Goal: Communication & Community: Answer question/provide support

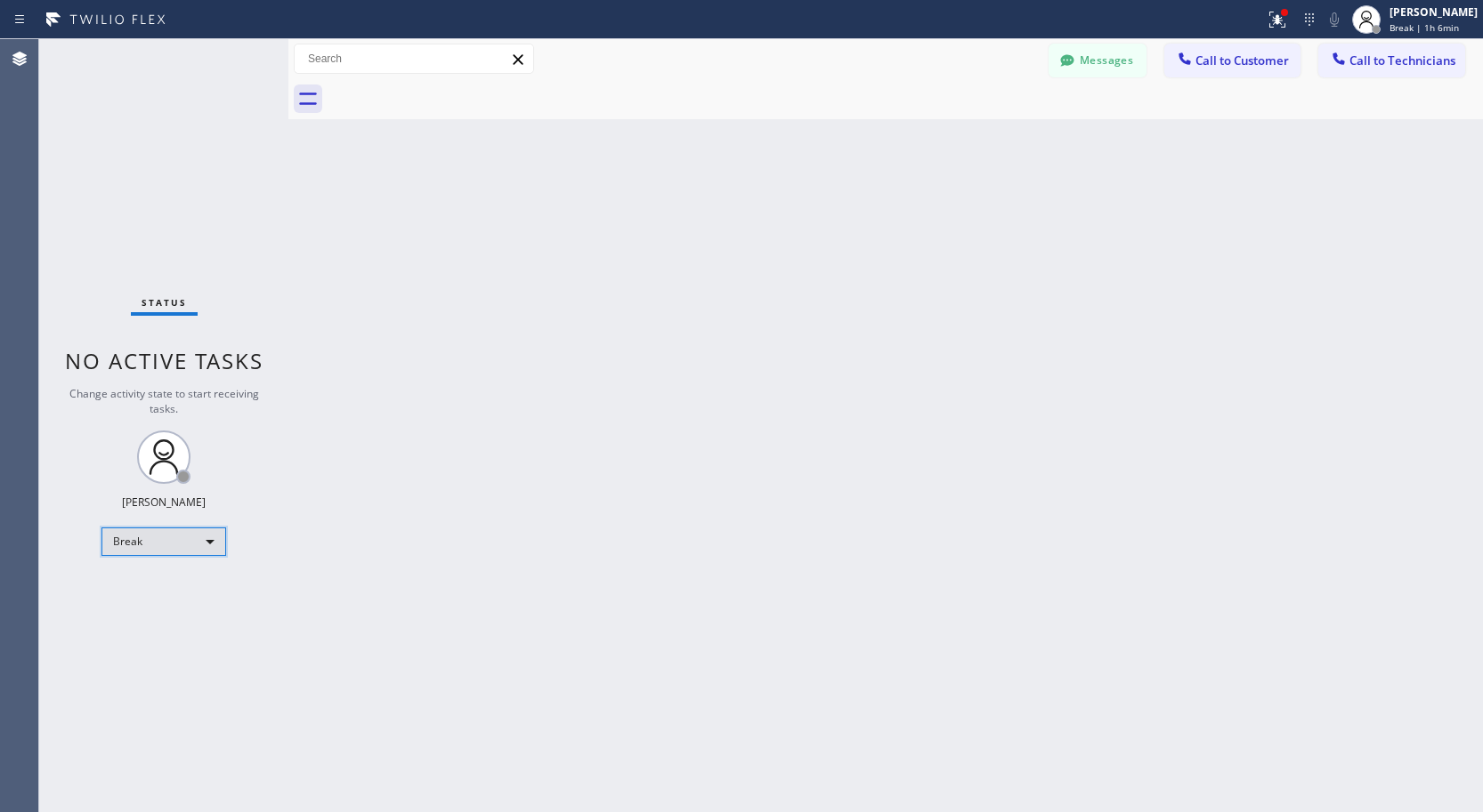
click at [188, 545] on div "Break" at bounding box center [164, 542] width 124 height 29
click at [168, 593] on li "Available" at bounding box center [163, 589] width 121 height 22
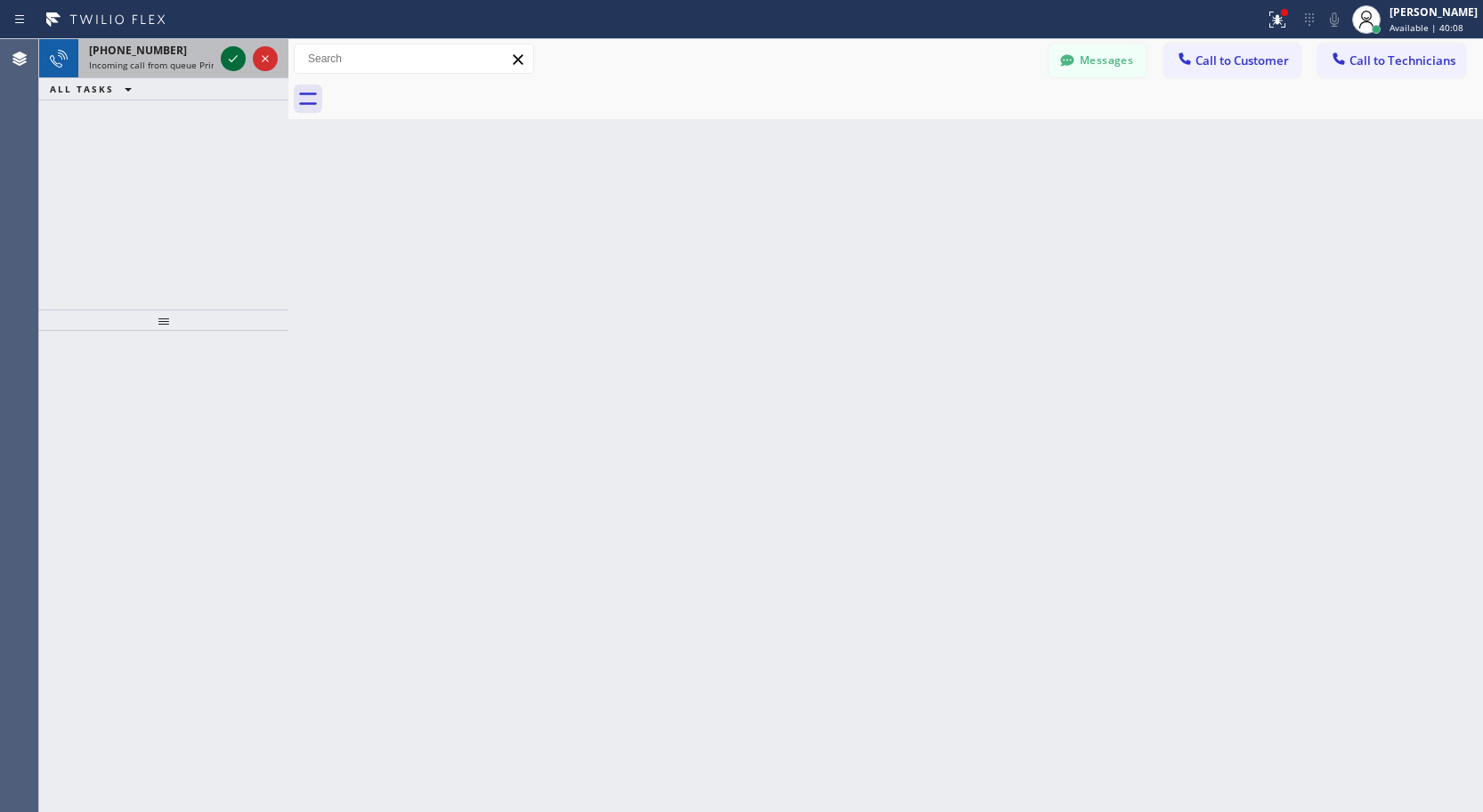
click at [240, 63] on icon at bounding box center [233, 59] width 22 height 22
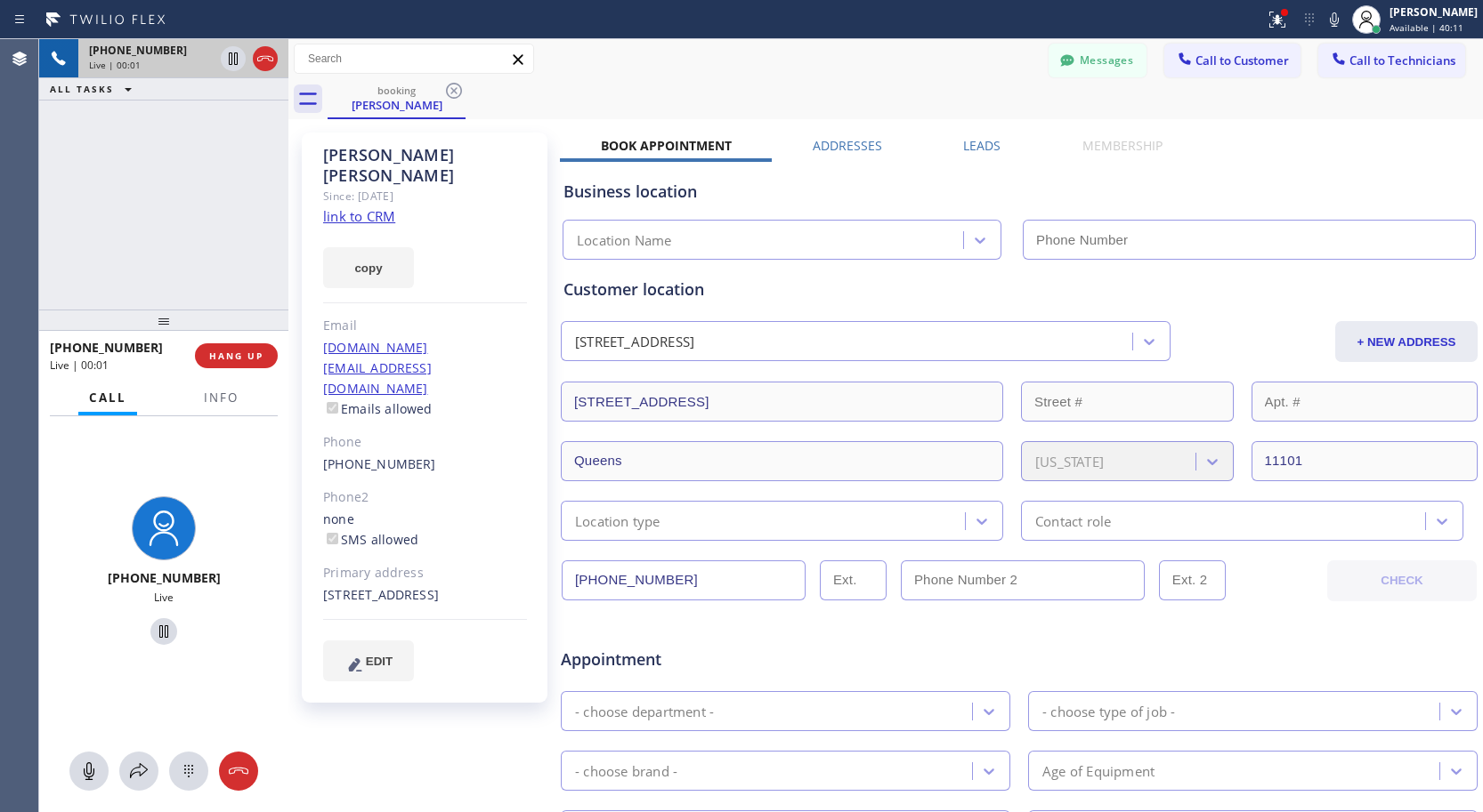
type input "[PHONE_NUMBER]"
click at [339, 207] on link "link to CRM" at bounding box center [358, 216] width 72 height 18
click at [242, 349] on button "HANG UP" at bounding box center [237, 355] width 83 height 25
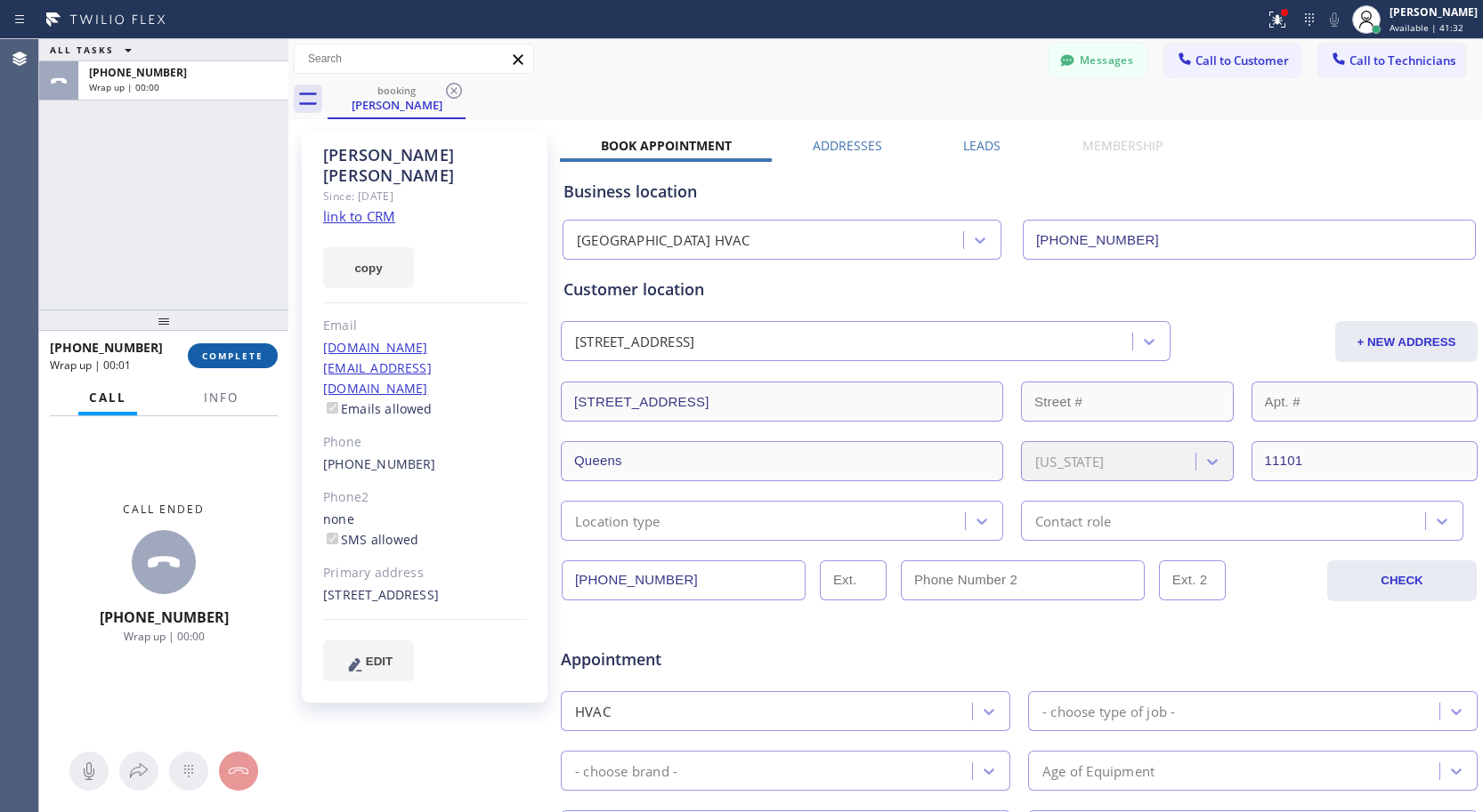
click at [241, 356] on span "COMPLETE" at bounding box center [233, 355] width 61 height 13
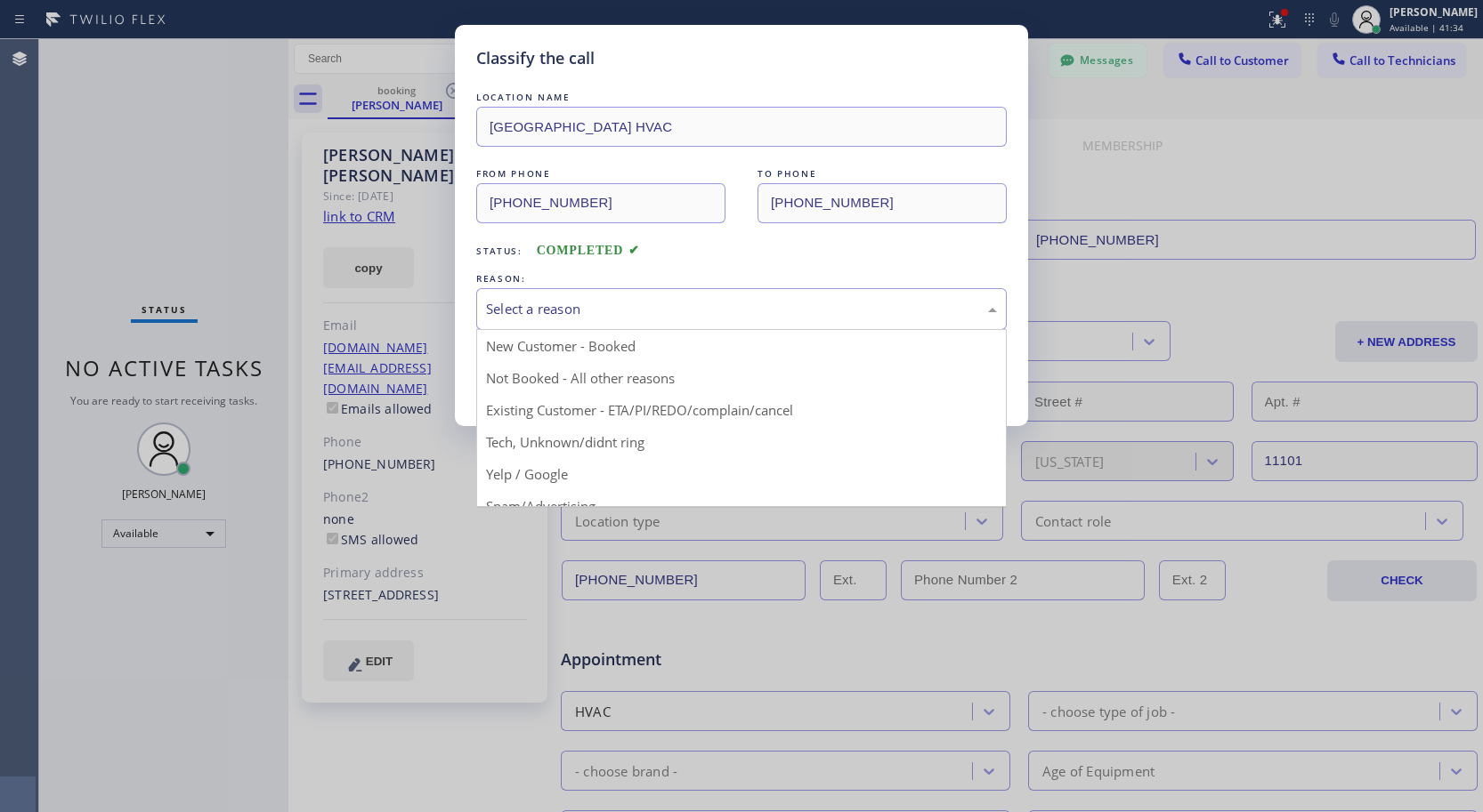
drag, startPoint x: 620, startPoint y: 293, endPoint x: 631, endPoint y: 296, distance: 11.4
click at [620, 293] on div "Select a reason" at bounding box center [742, 309] width 531 height 41
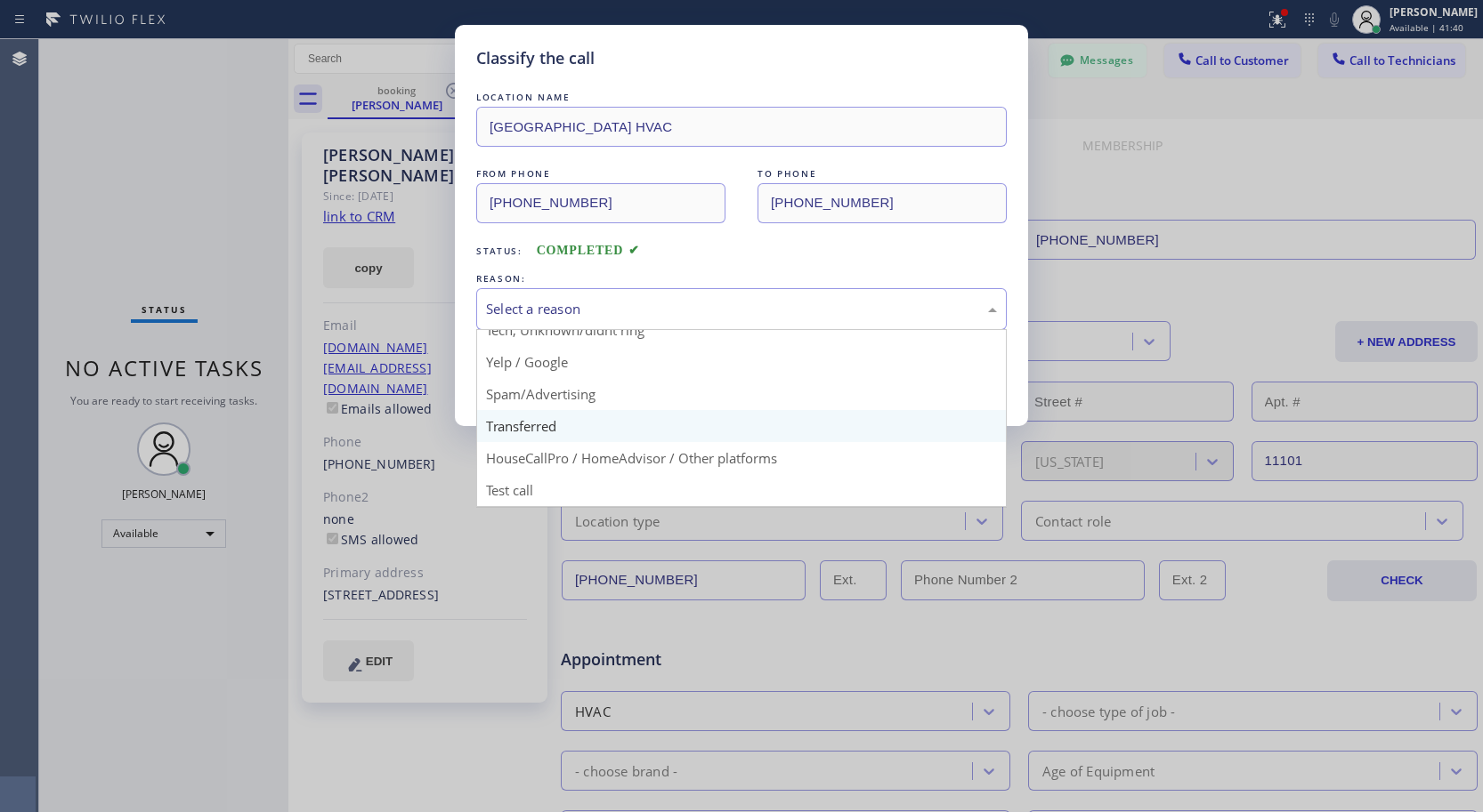
scroll to position [23, 0]
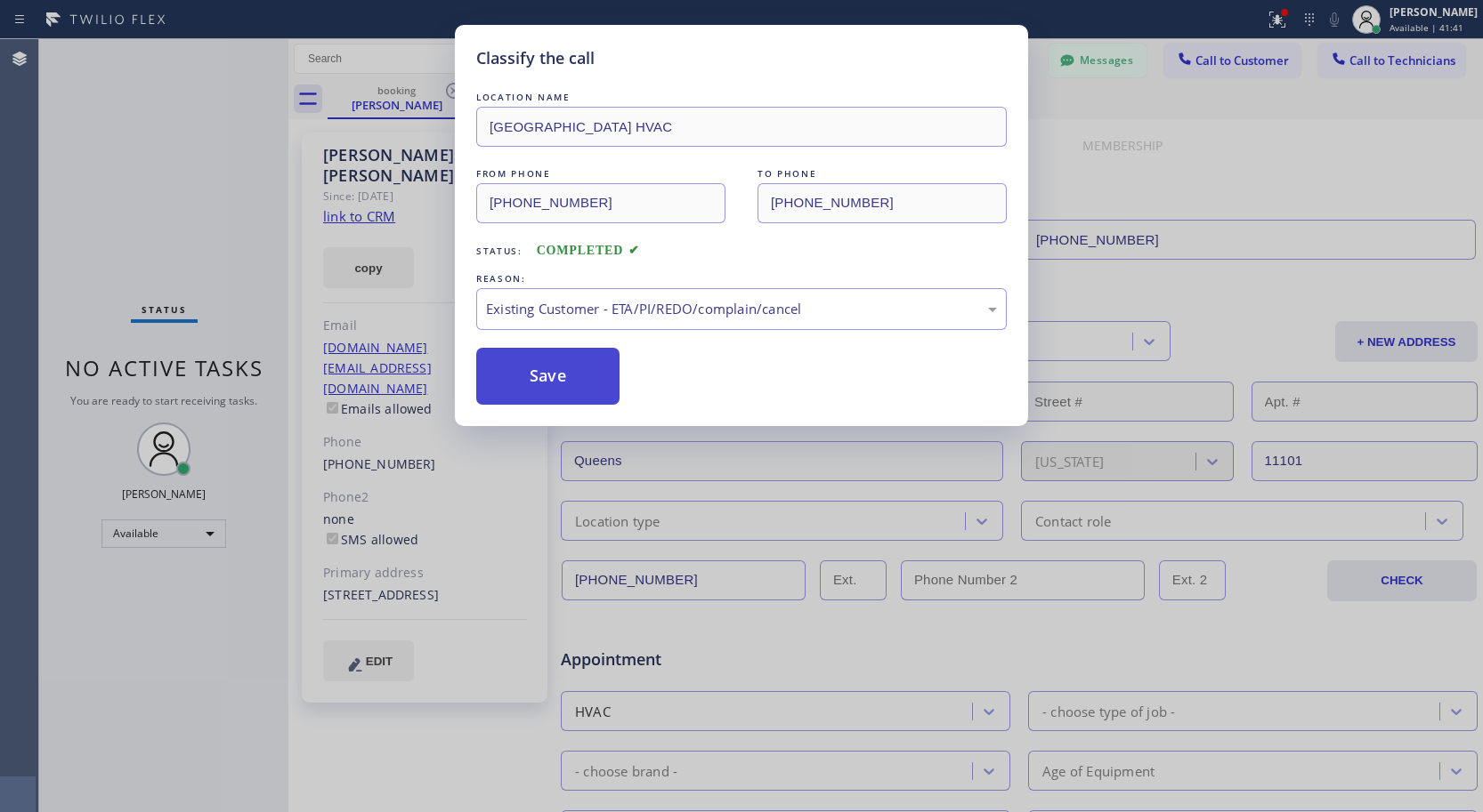
click at [551, 385] on button "Save" at bounding box center [548, 377] width 143 height 57
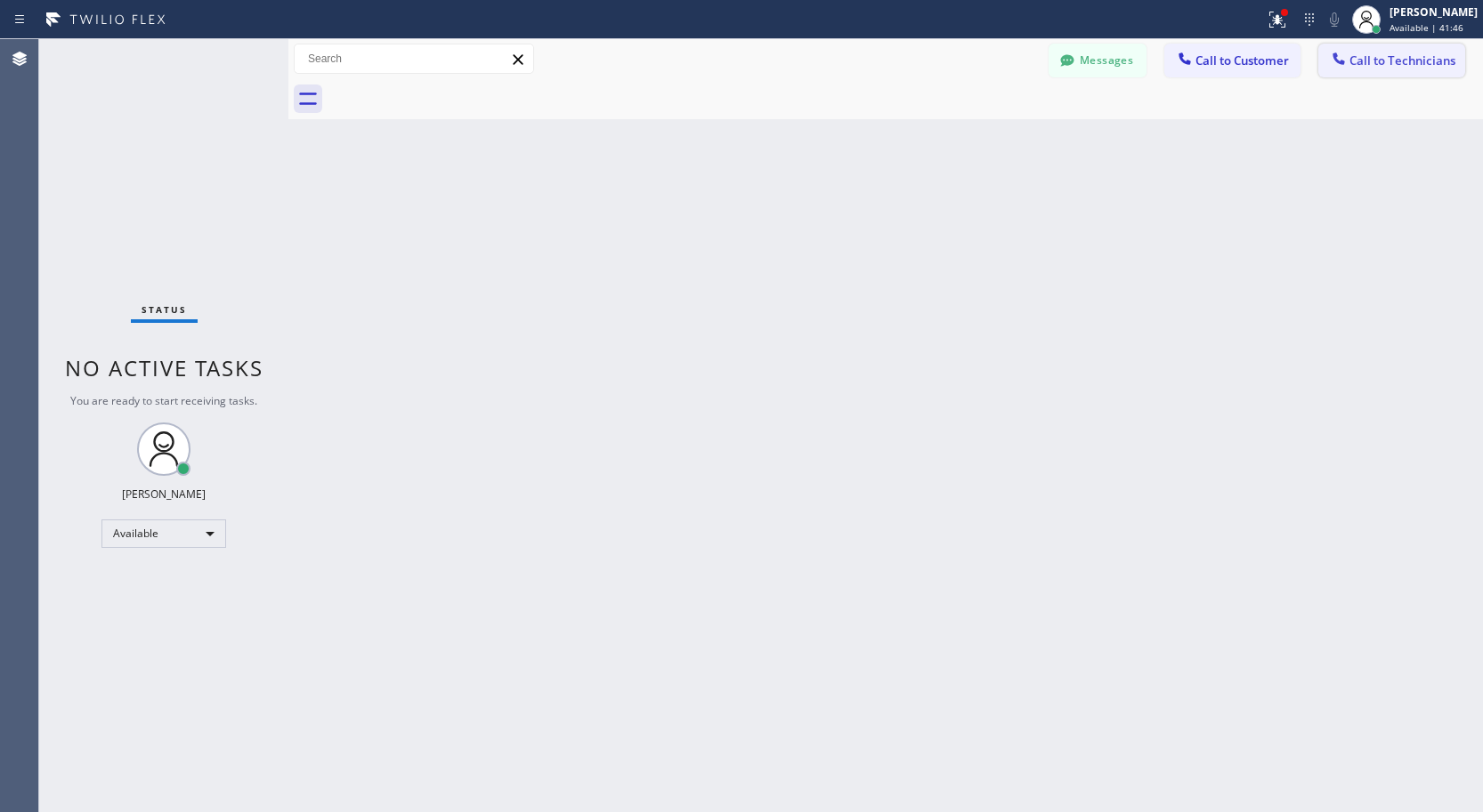
click at [1377, 57] on span "Call to Technicians" at bounding box center [1401, 60] width 106 height 16
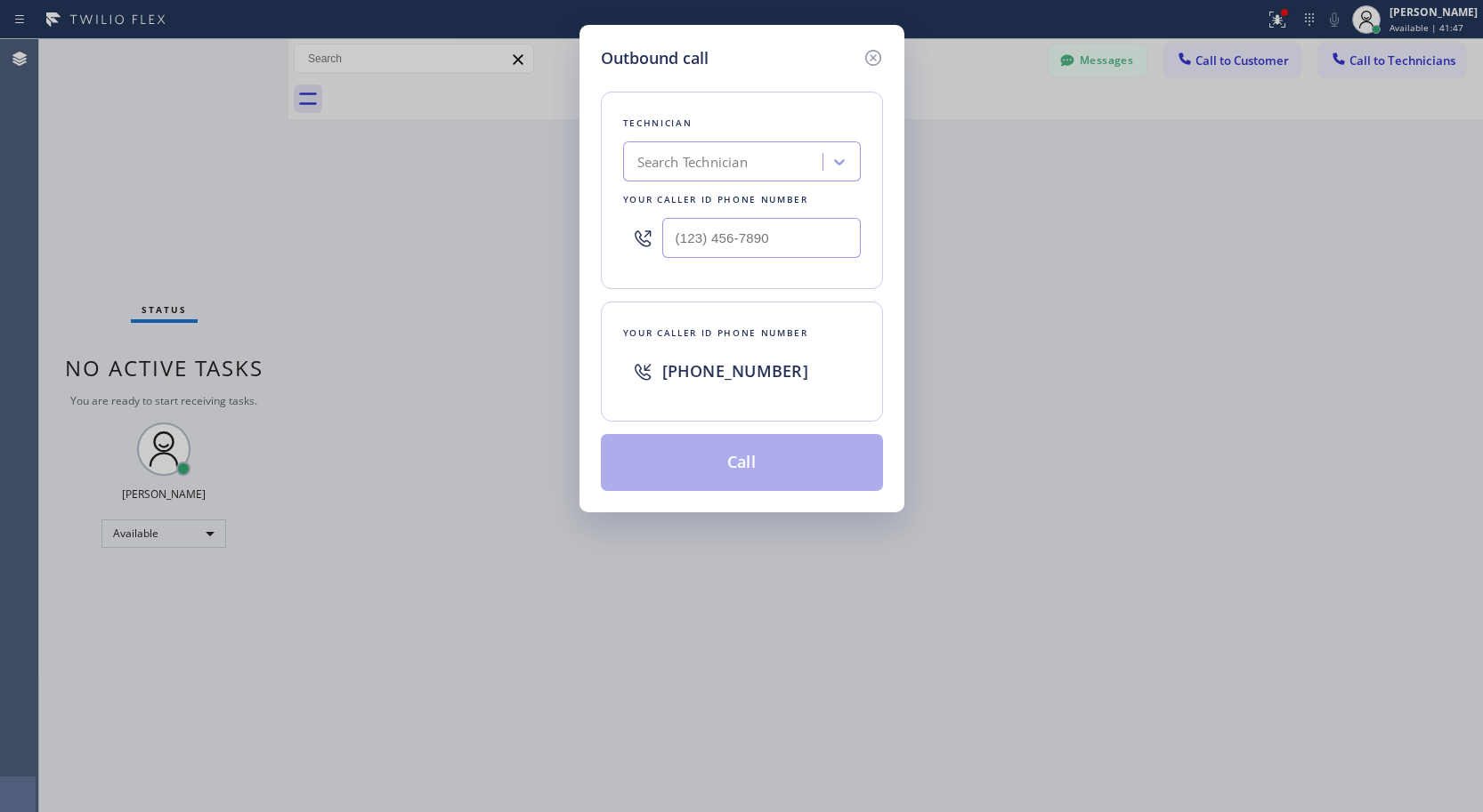
click at [806, 168] on div "Search Technician" at bounding box center [725, 163] width 194 height 32
type input "kea"
click at [766, 203] on div "[PERSON_NAME] [PERSON_NAME]" at bounding box center [741, 199] width 238 height 32
type input "[PHONE_NUMBER]"
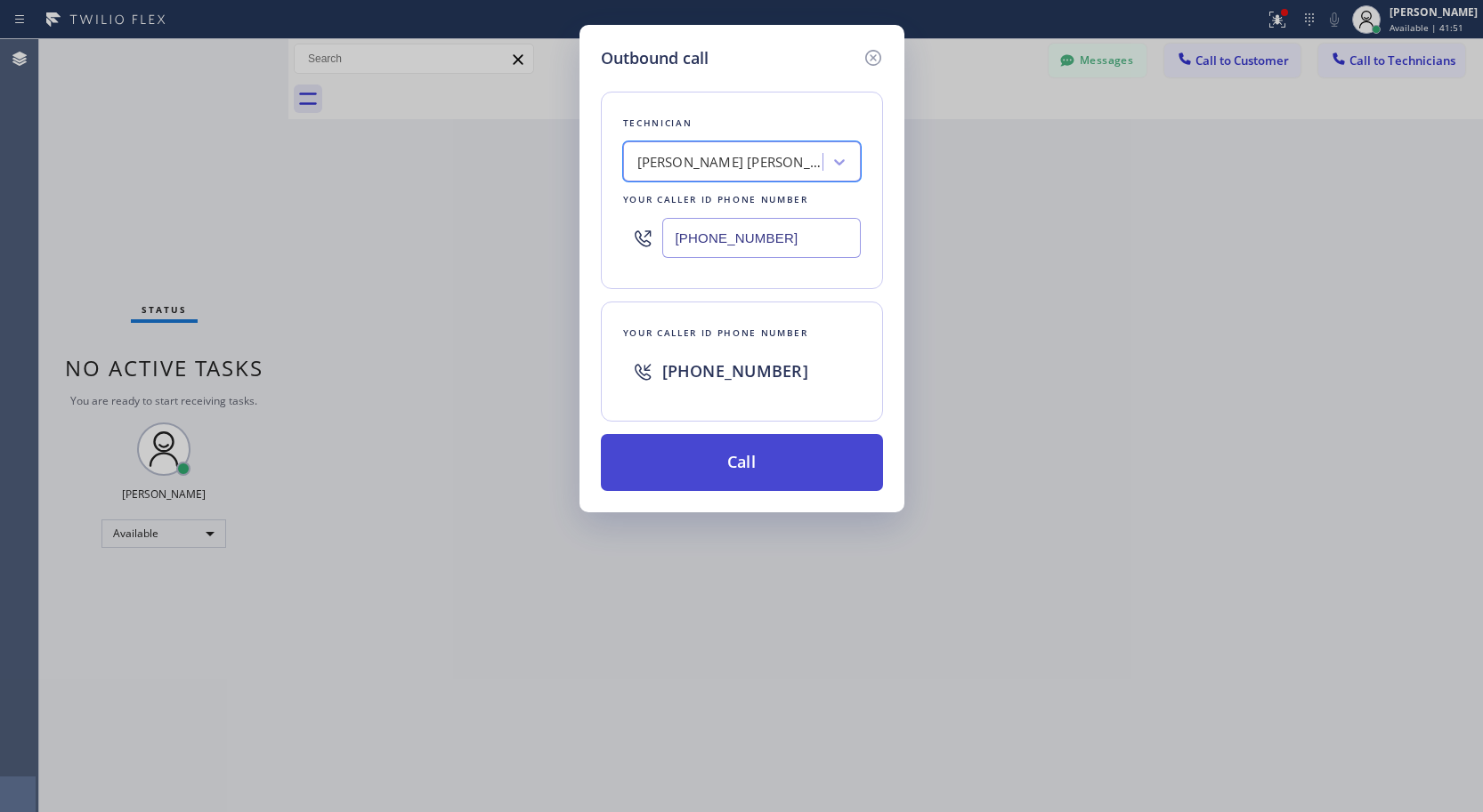
click at [769, 458] on button "Call" at bounding box center [742, 463] width 282 height 57
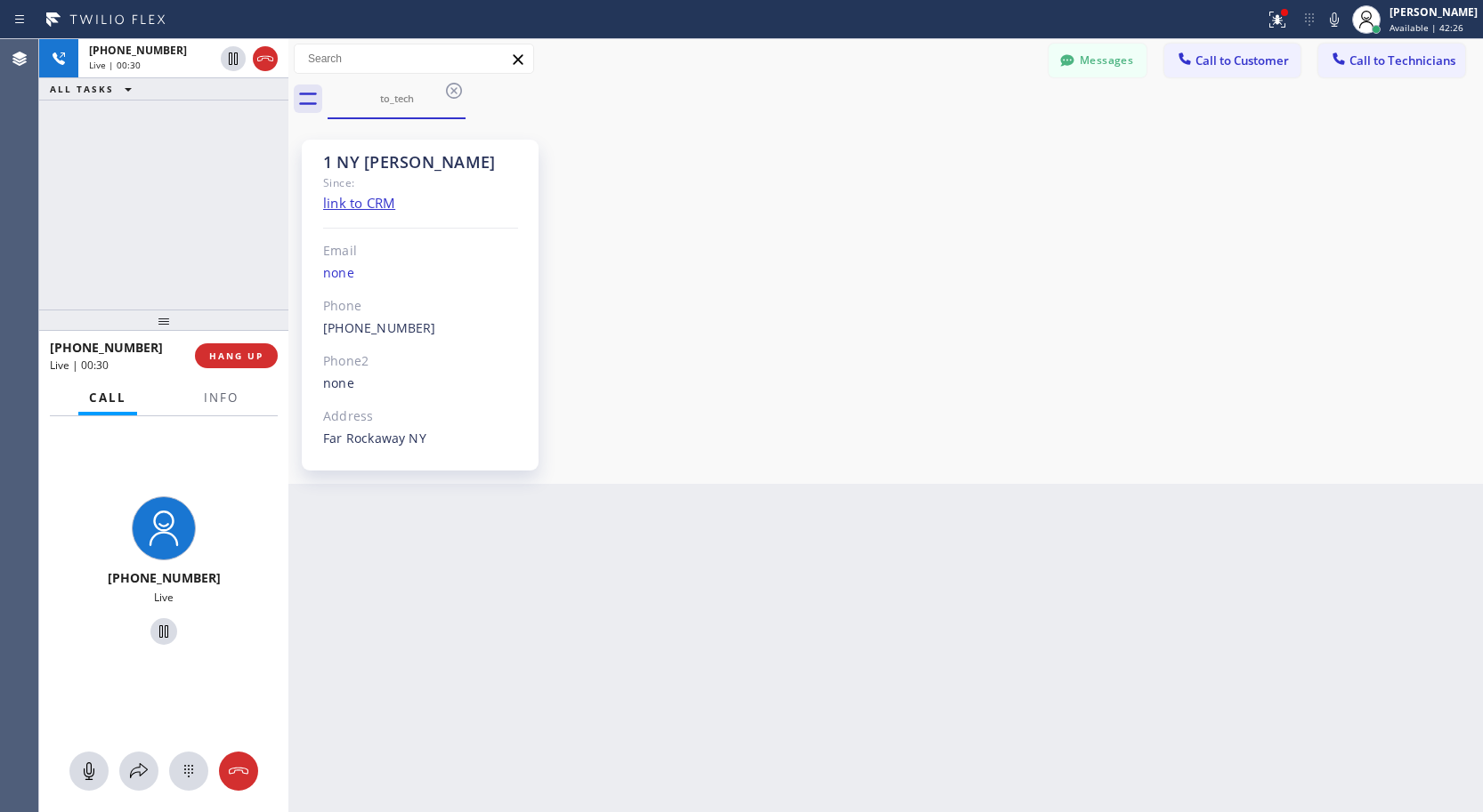
scroll to position [1696, 0]
click at [240, 778] on icon at bounding box center [239, 772] width 22 height 22
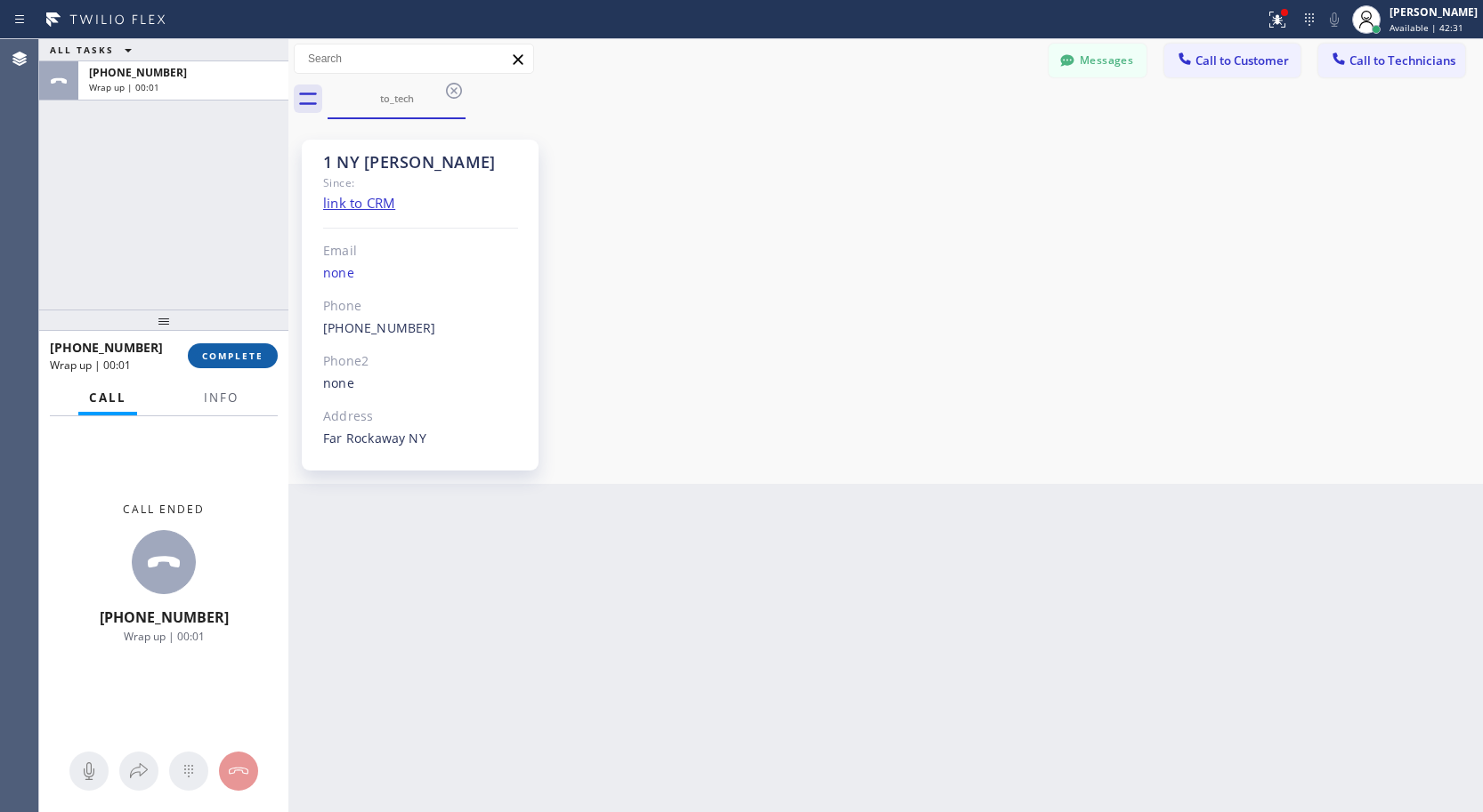
click at [254, 357] on span "COMPLETE" at bounding box center [233, 355] width 61 height 13
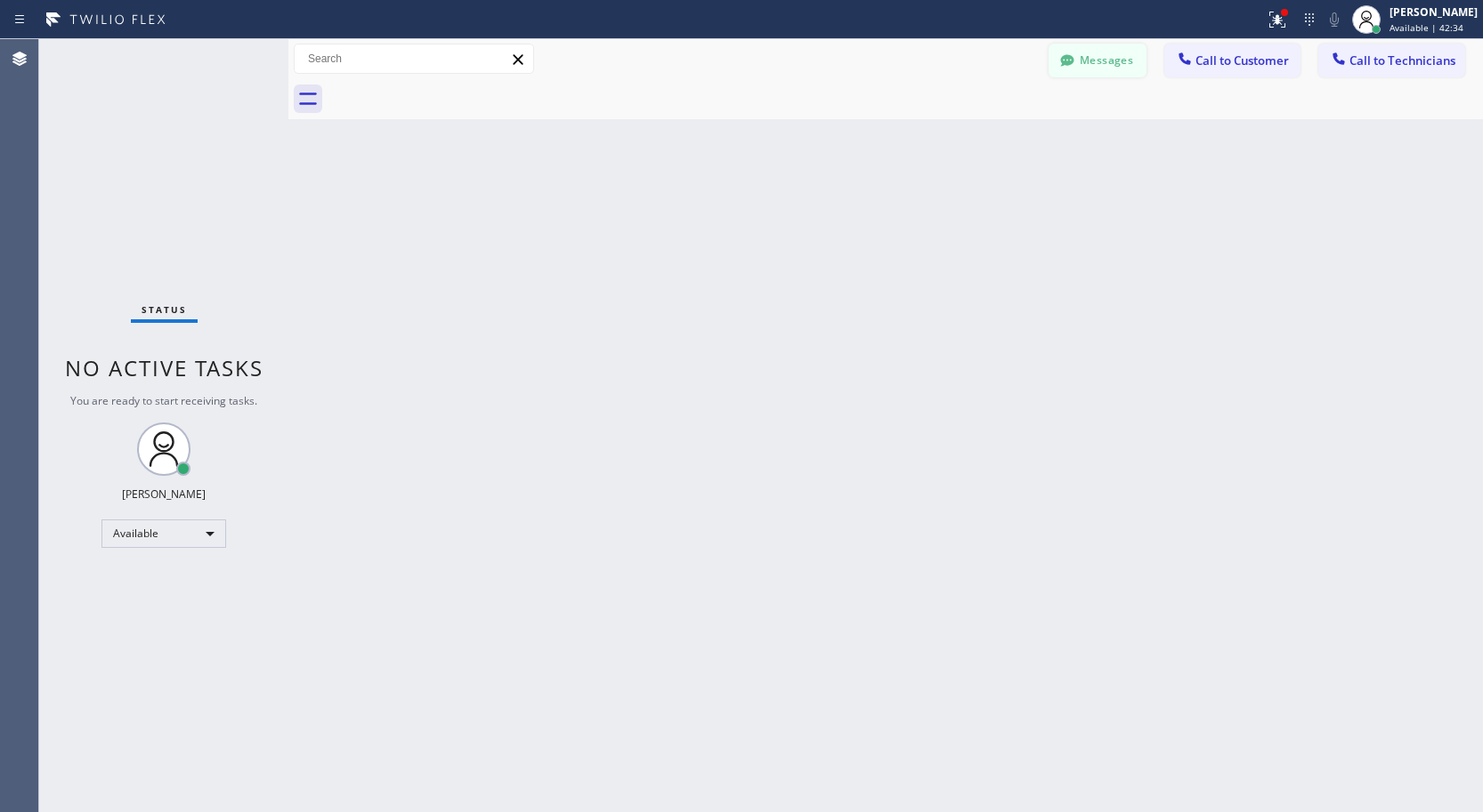
click at [1079, 68] on button "Messages" at bounding box center [1096, 60] width 98 height 34
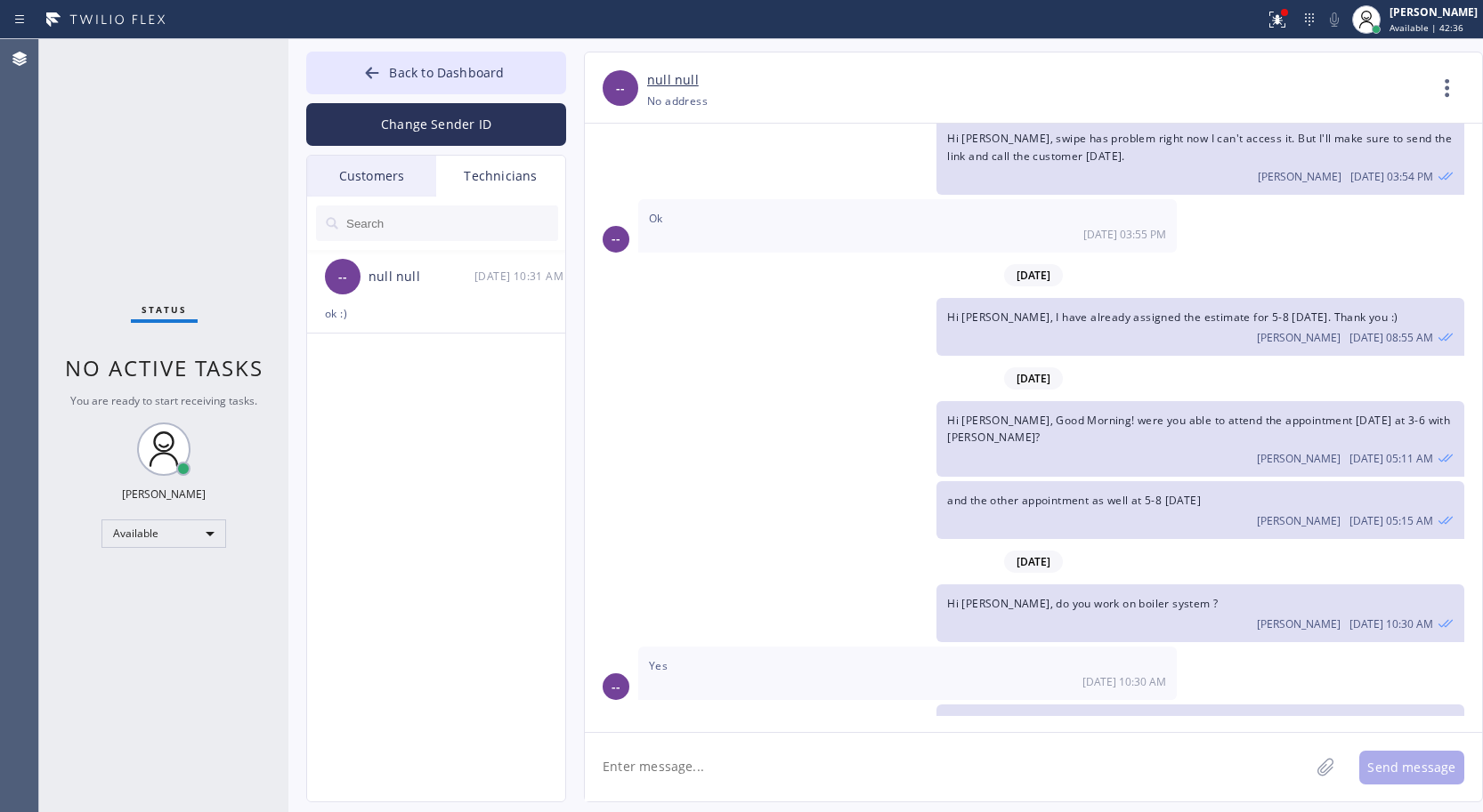
click at [725, 773] on textarea at bounding box center [947, 767] width 724 height 68
type textarea "h"
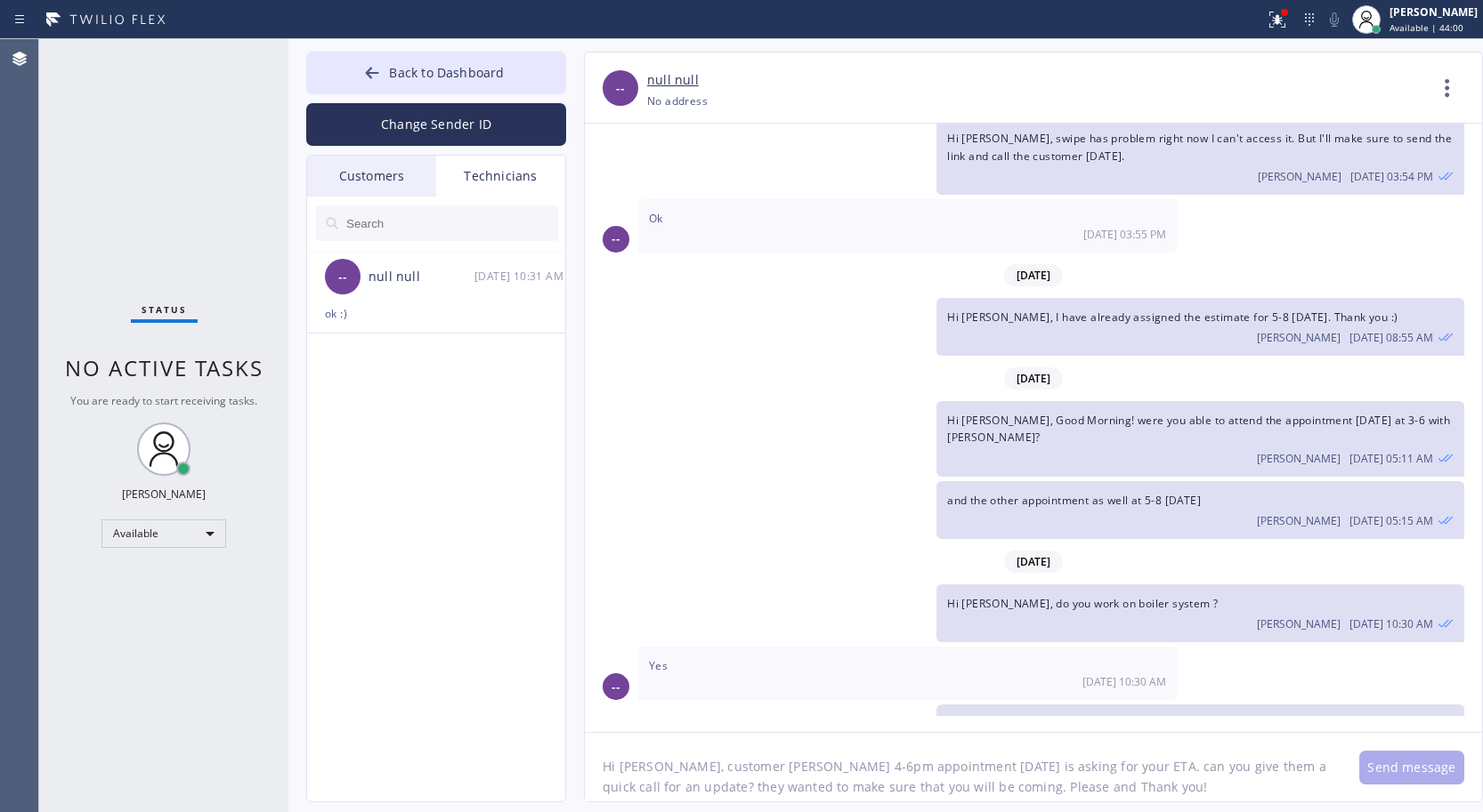
click at [1177, 795] on textarea "Hi [PERSON_NAME], customer [PERSON_NAME] 4-6pm appointment [DATE] is asking for…" at bounding box center [963, 767] width 757 height 68
paste textarea "[PERSON_NAME]"
click at [1118, 784] on textarea "Hi [PERSON_NAME], customer [PERSON_NAME] 4-6pm appointment [DATE] is asking for…" at bounding box center [963, 767] width 757 height 68
click at [1214, 779] on textarea "Hi [PERSON_NAME], customer [PERSON_NAME] 4-6pm appointment [DATE] is asking for…" at bounding box center [963, 767] width 757 height 68
click at [1192, 776] on textarea "Hi [PERSON_NAME], customer [PERSON_NAME] 4-6pm appointment [DATE] is asking for…" at bounding box center [963, 767] width 757 height 68
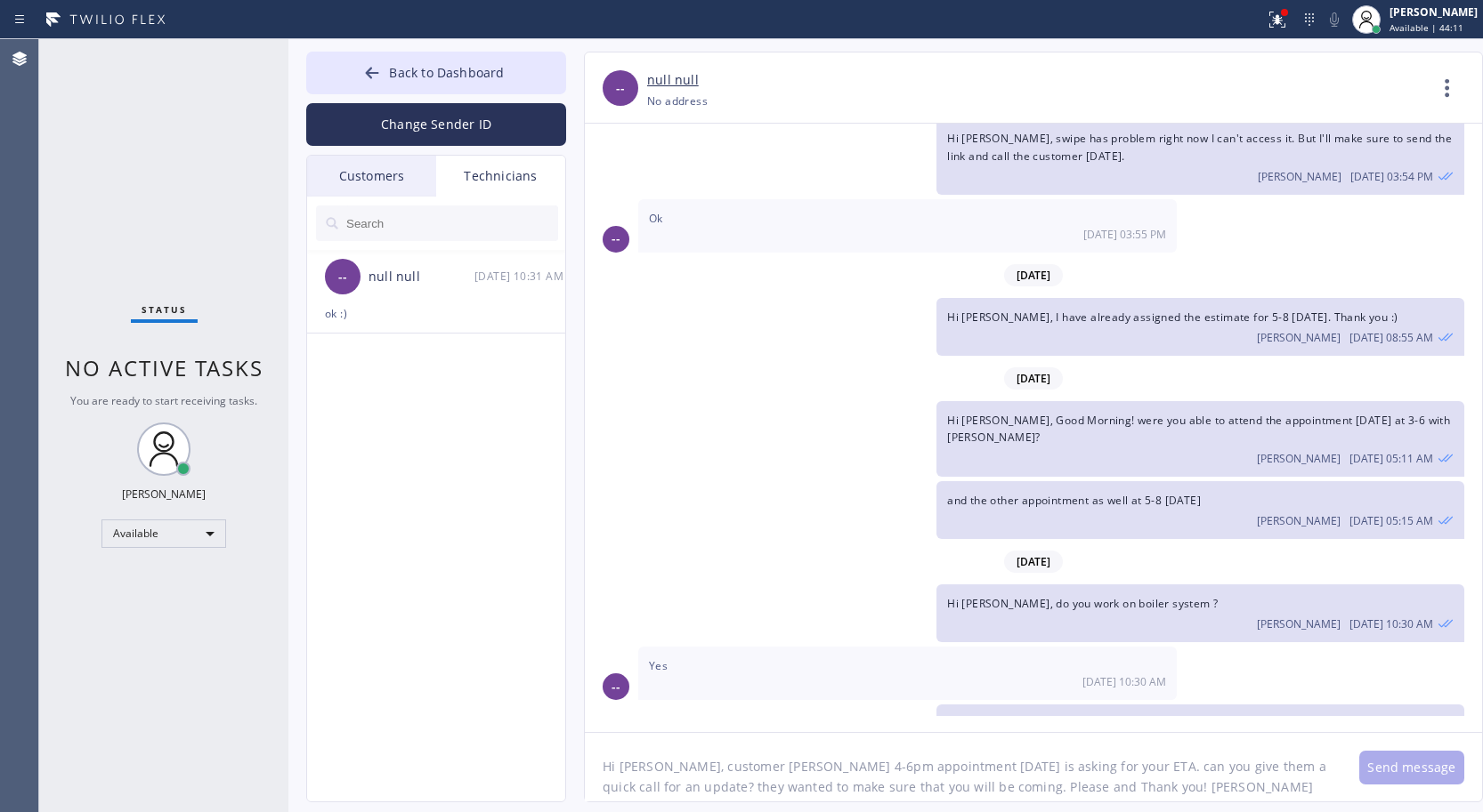
click at [1186, 794] on textarea "Hi [PERSON_NAME], customer [PERSON_NAME] 4-6pm appointment [DATE] is asking for…" at bounding box center [963, 767] width 757 height 68
paste textarea "[PHONE_NUMBER]"
click at [1318, 793] on textarea "Hi [PERSON_NAME], customer [PERSON_NAME] 4-6pm appointment [DATE] is asking for…" at bounding box center [963, 767] width 757 height 68
click at [1170, 790] on textarea "Hi [PERSON_NAME], customer [PERSON_NAME] 4-6pm appointment [DATE] is asking for…" at bounding box center [963, 767] width 757 height 68
type textarea "Hi [PERSON_NAME], customer [PERSON_NAME] 4-6pm appointment [DATE] is asking for…"
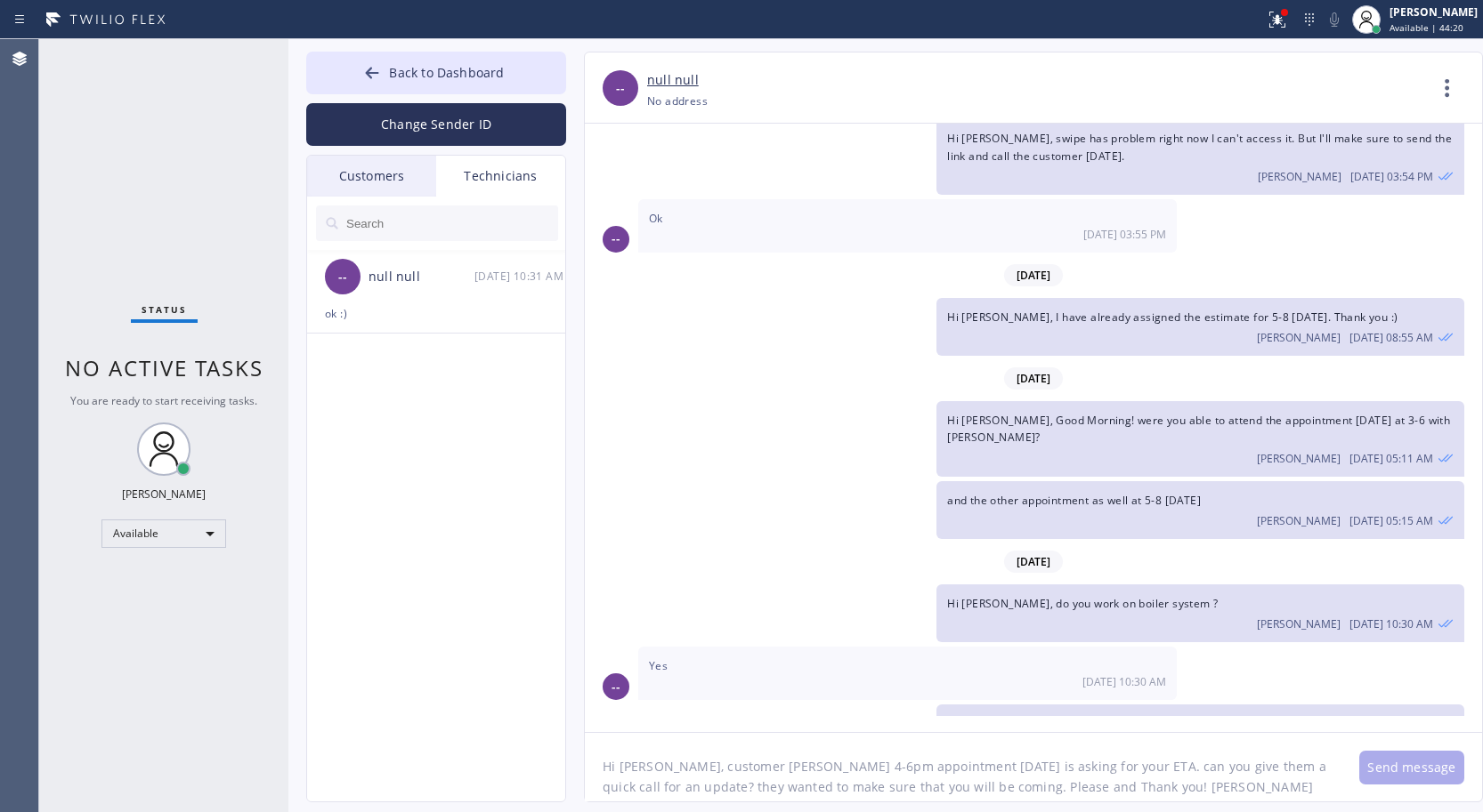
click at [716, 704] on div "ok :) [PERSON_NAME] [DATE] 10:31 AM" at bounding box center [1024, 733] width 879 height 58
drag, startPoint x: 1285, startPoint y: 799, endPoint x: 596, endPoint y: 767, distance: 689.7
click at [599, 767] on textarea "Hi [PERSON_NAME], customer [PERSON_NAME] 4-6pm appointment [DATE] is asking for…" at bounding box center [963, 767] width 757 height 68
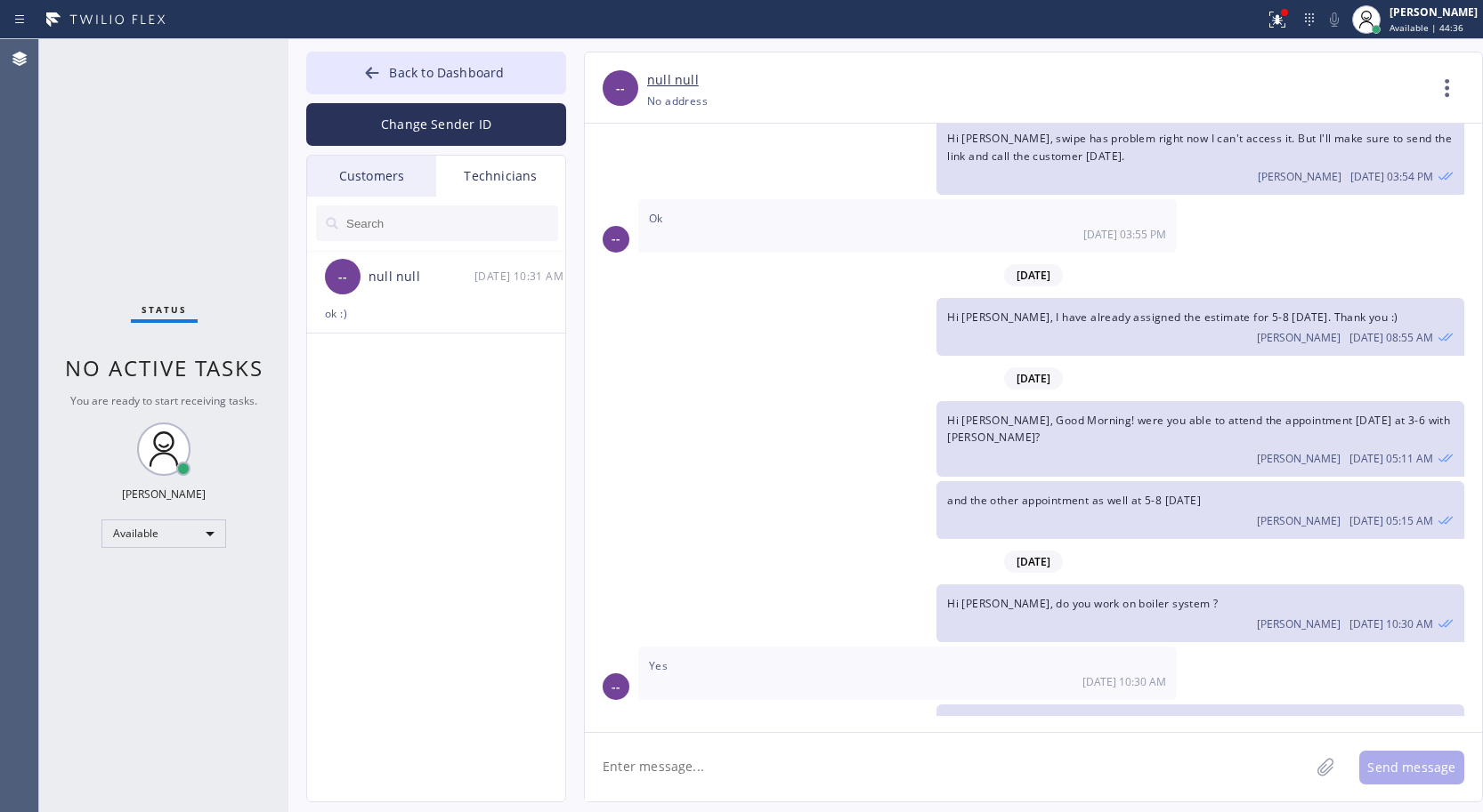
click at [442, 223] on input "text" at bounding box center [451, 223] width 213 height 36
click at [799, 762] on textarea at bounding box center [947, 767] width 724 height 68
paste textarea "Hi [PERSON_NAME], customer [PERSON_NAME] 4-6pm appointment [DATE] is asking for…"
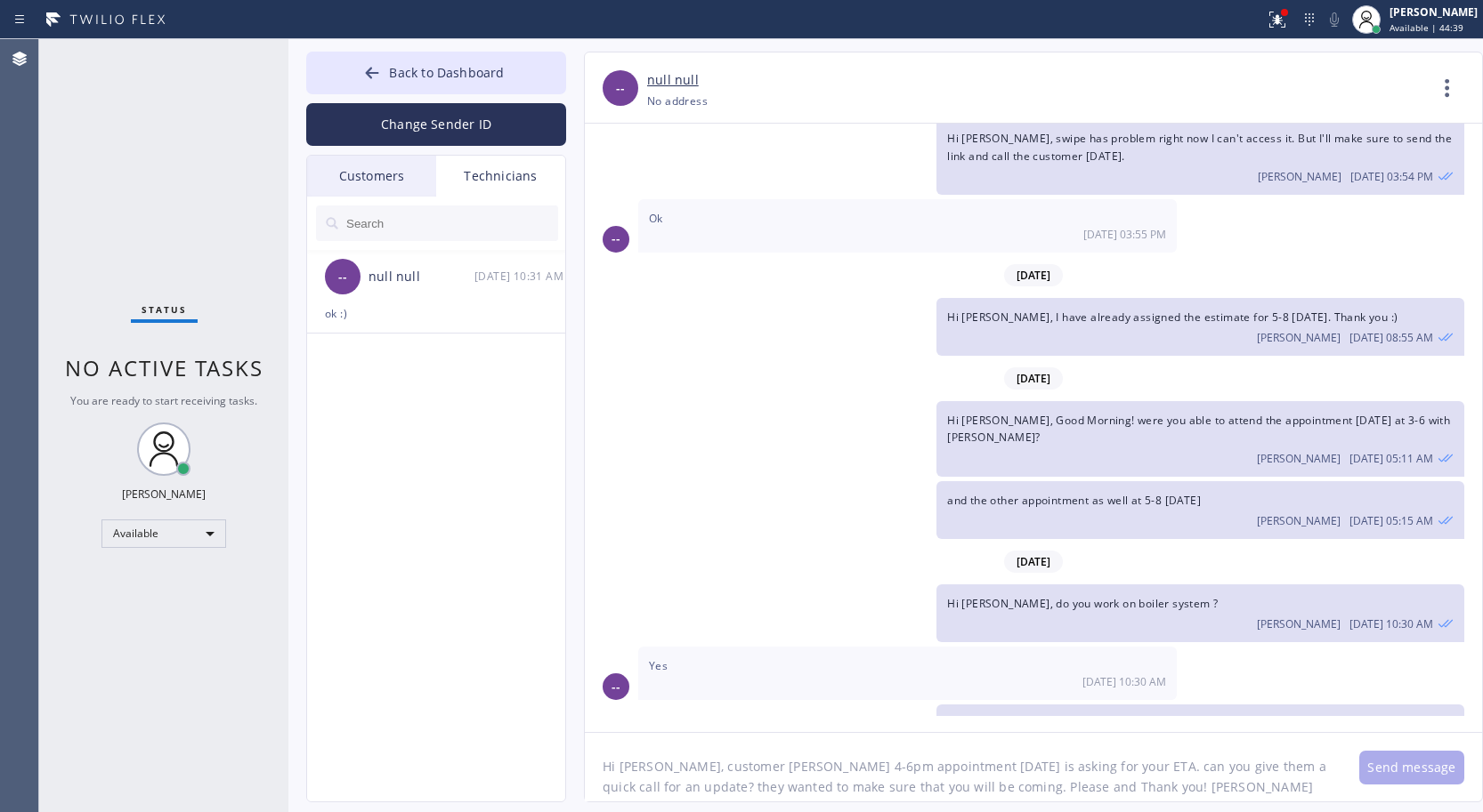
type textarea "Hi [PERSON_NAME], customer [PERSON_NAME] 4-6pm appointment [DATE] is asking for…"
drag, startPoint x: 1292, startPoint y: 778, endPoint x: 485, endPoint y: 717, distance: 809.3
click at [492, 733] on div "Back to Dashboard Change Sender ID Customers Technicians AC [PERSON_NAME] [DATE…" at bounding box center [885, 426] width 1194 height 774
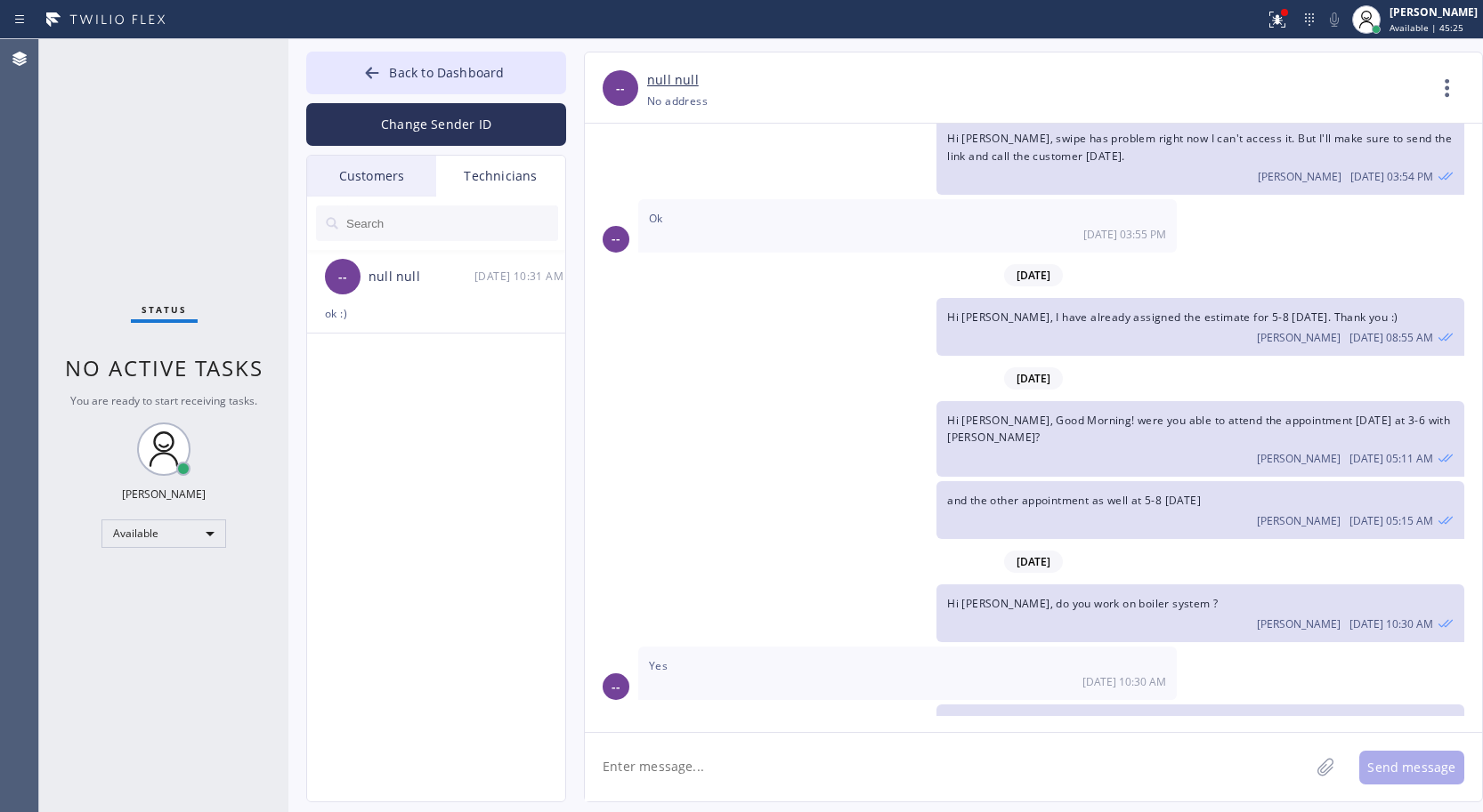
click at [355, 180] on div "Customers" at bounding box center [371, 176] width 129 height 40
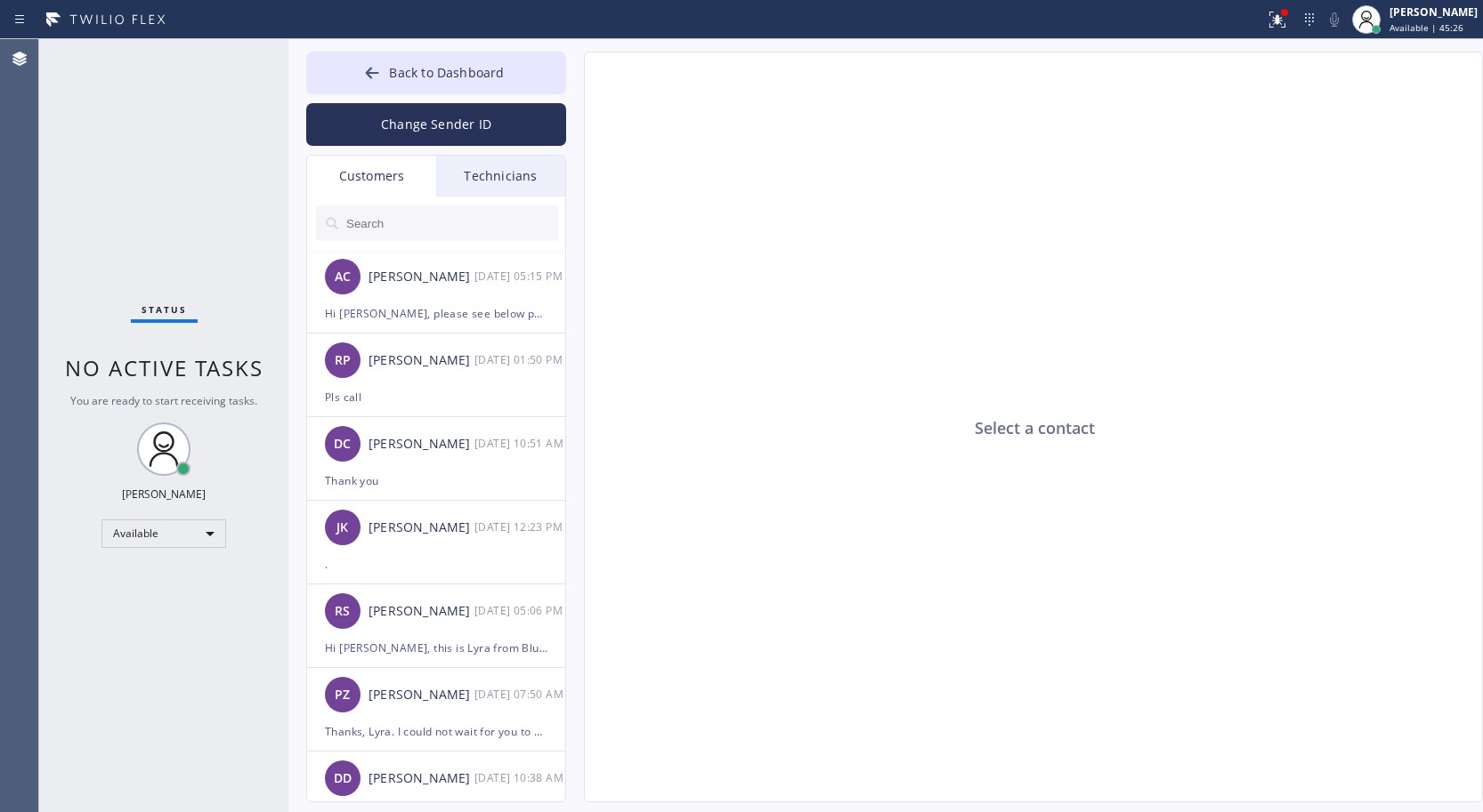
click at [474, 176] on div "Technicians" at bounding box center [500, 176] width 129 height 40
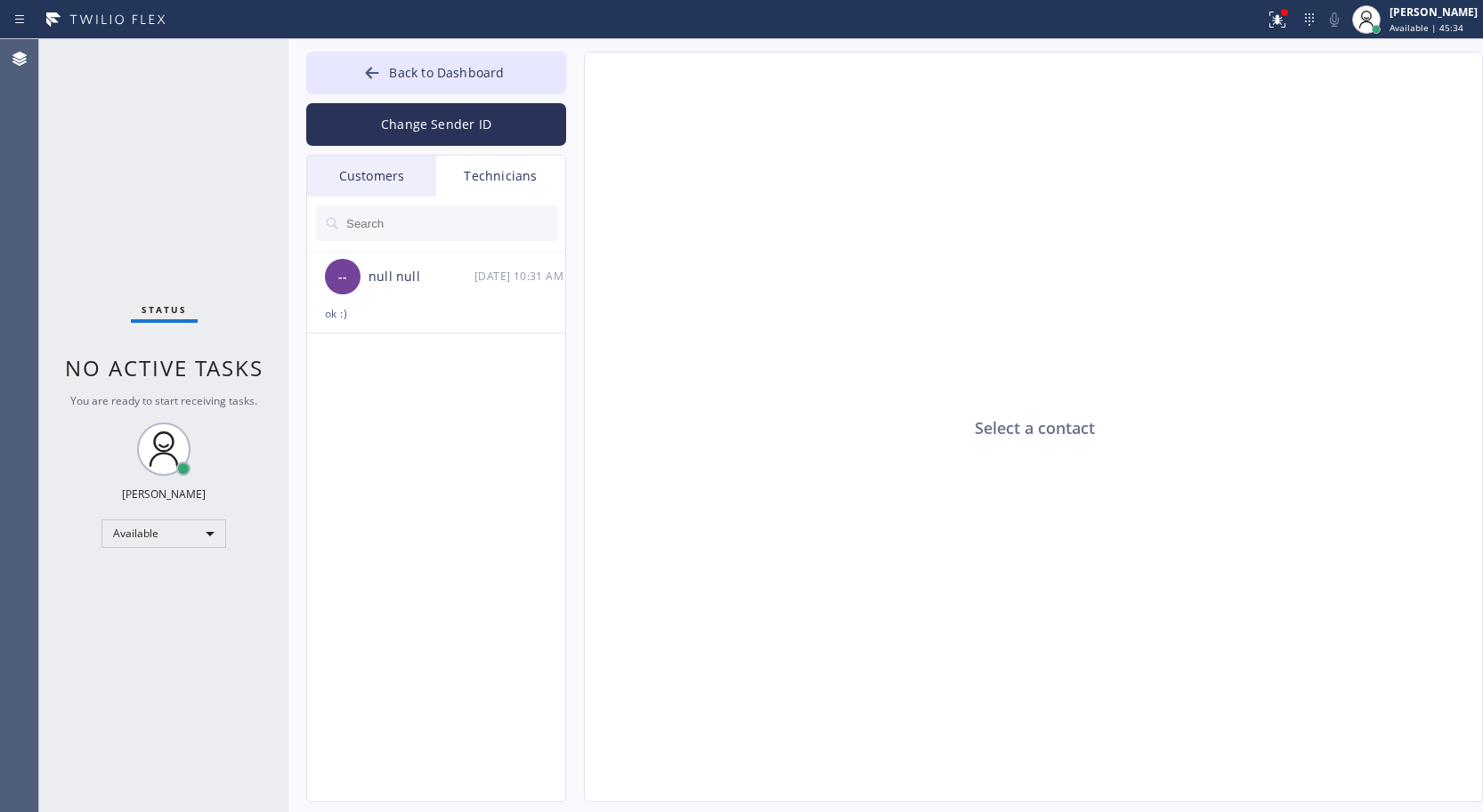
click at [420, 218] on input "text" at bounding box center [451, 223] width 213 height 36
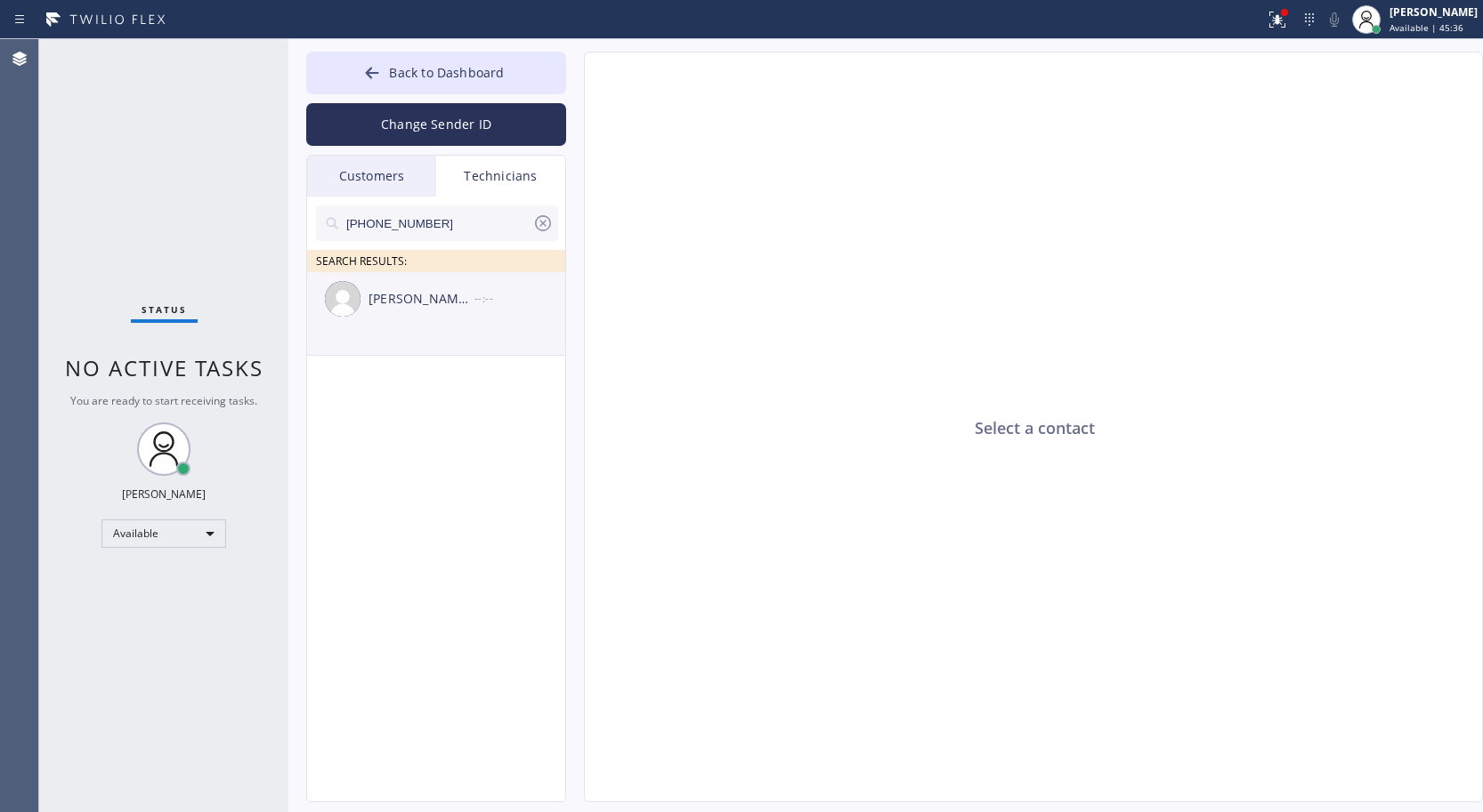
click at [428, 297] on div "[PERSON_NAME] [PERSON_NAME]" at bounding box center [420, 299] width 106 height 21
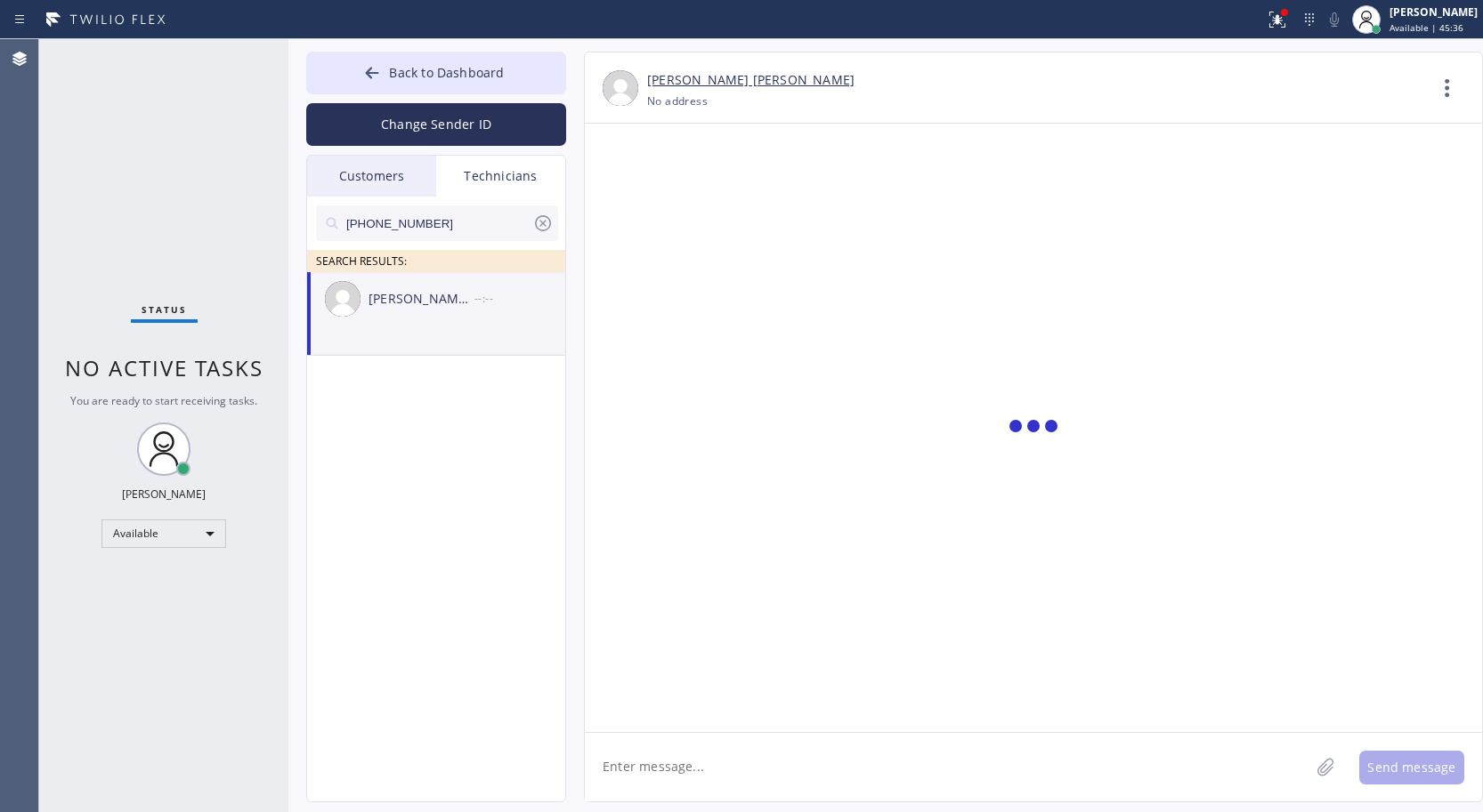
scroll to position [1696, 0]
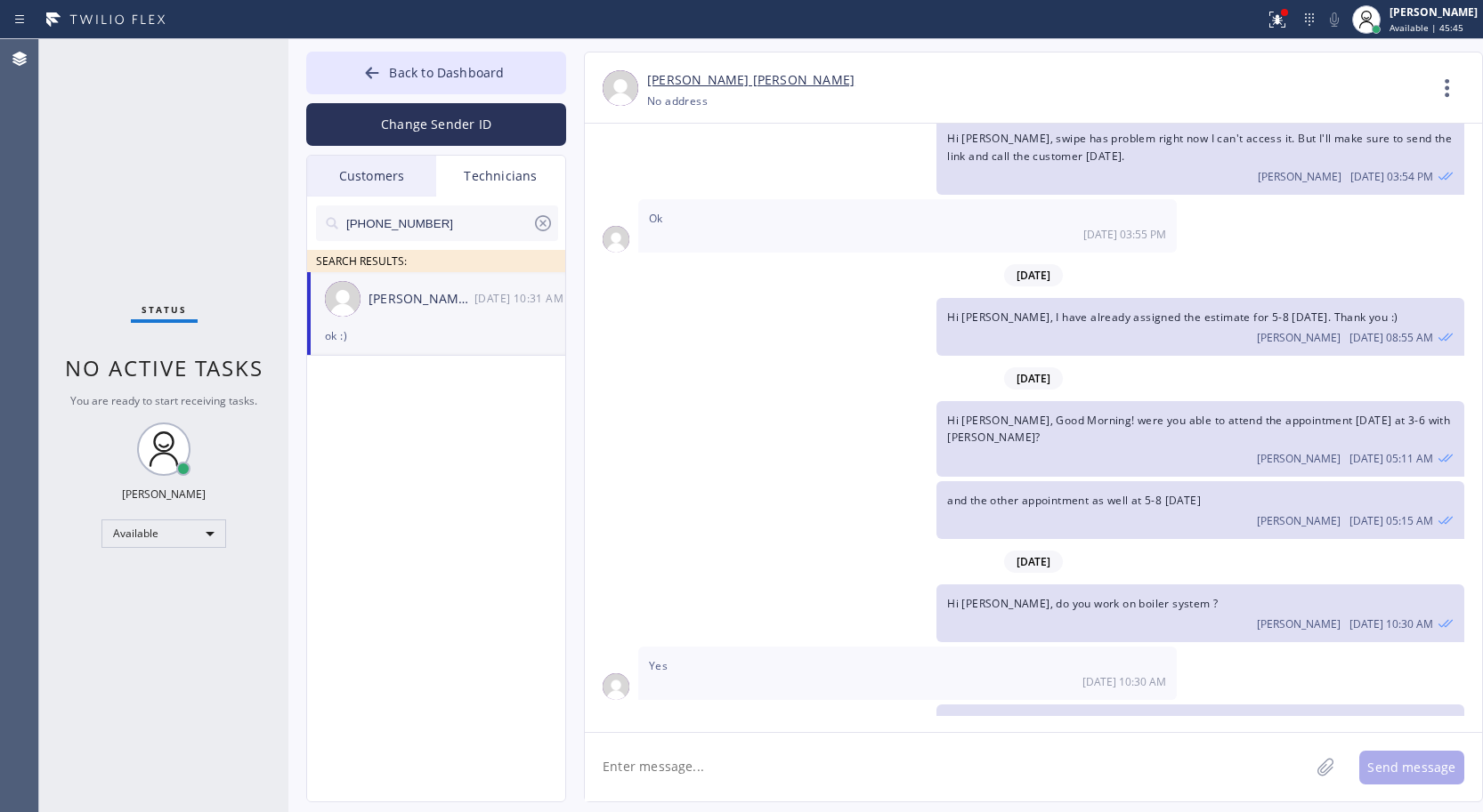
drag, startPoint x: 885, startPoint y: 768, endPoint x: 859, endPoint y: 765, distance: 26.2
click at [877, 768] on textarea at bounding box center [947, 767] width 724 height 68
paste textarea "Hi [PERSON_NAME], customer [PERSON_NAME] 4-6pm appointment [DATE] is asking for…"
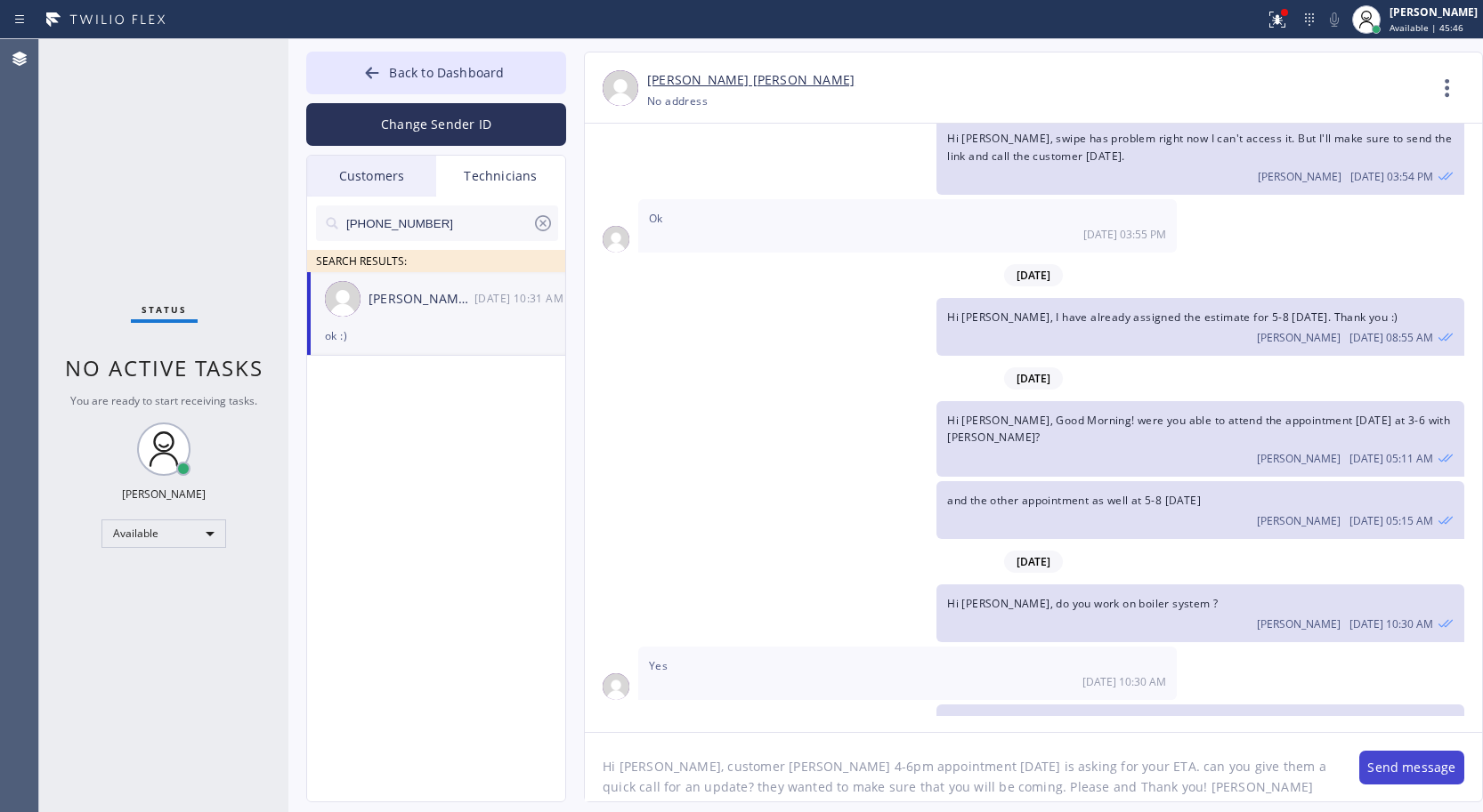
type textarea "Hi [PERSON_NAME], customer [PERSON_NAME] 4-6pm appointment [DATE] is asking for…"
click at [1416, 768] on button "Send message" at bounding box center [1411, 768] width 105 height 34
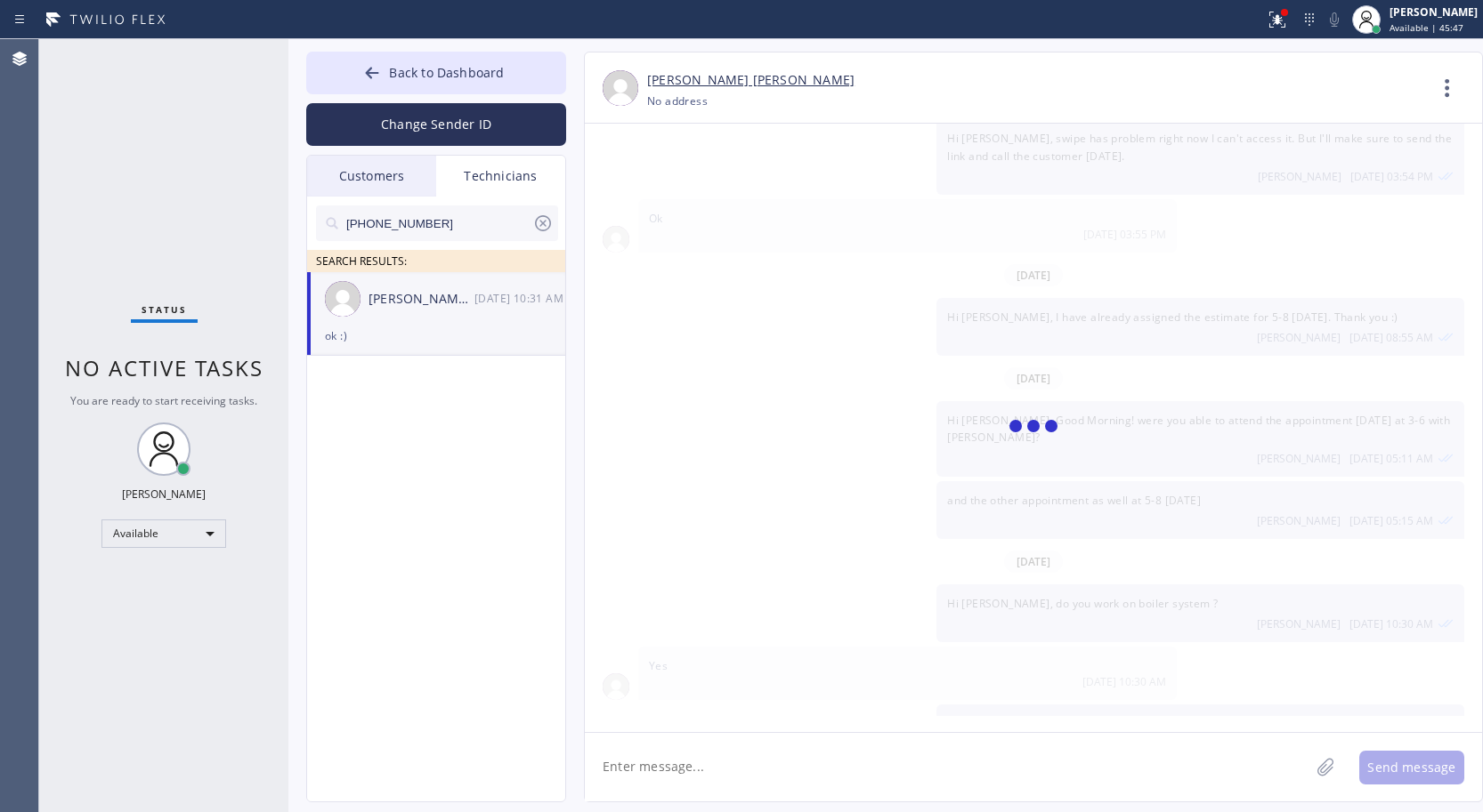
scroll to position [1833, 0]
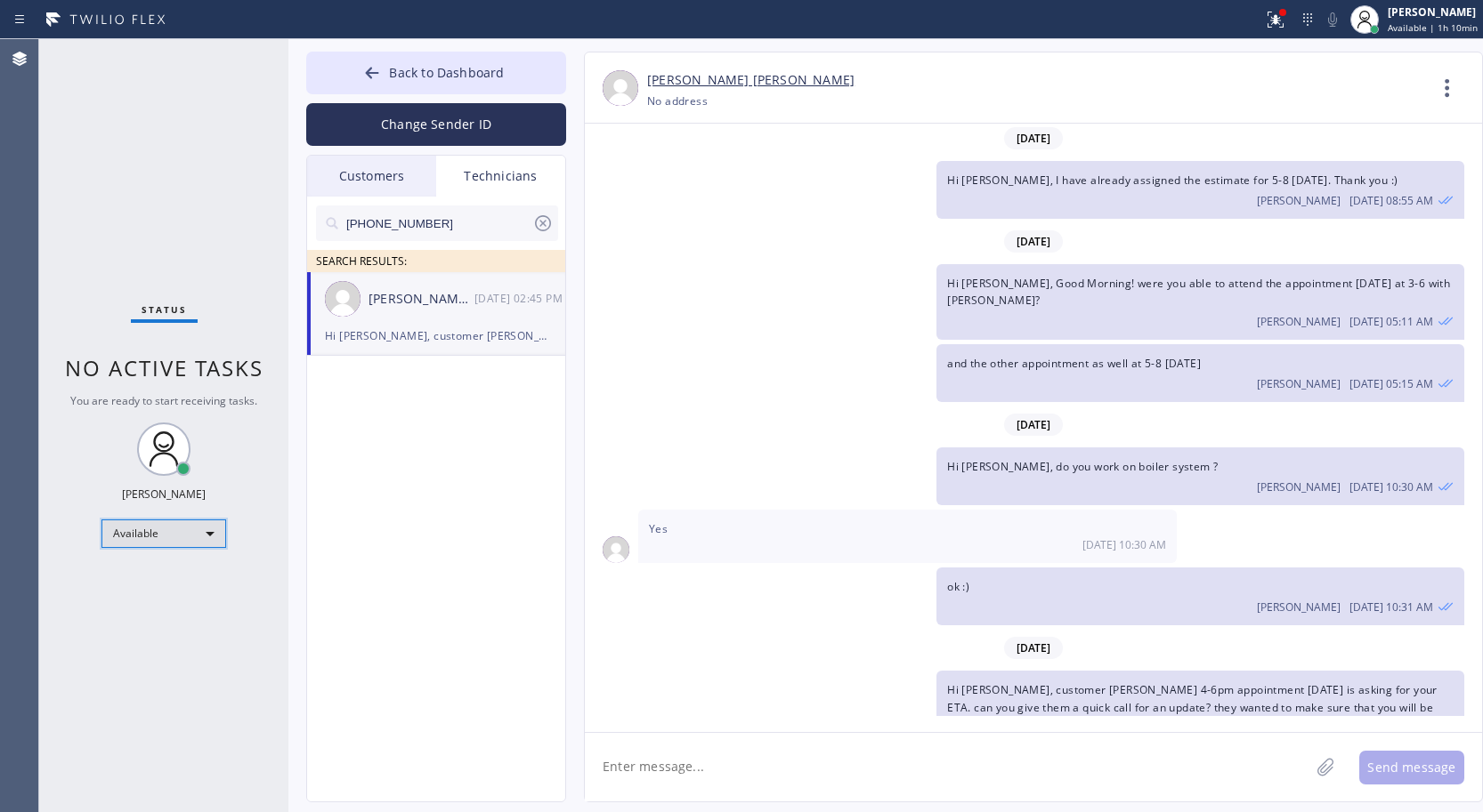
click at [191, 525] on div "Available" at bounding box center [164, 534] width 124 height 29
click at [145, 621] on li "Break" at bounding box center [163, 626] width 121 height 22
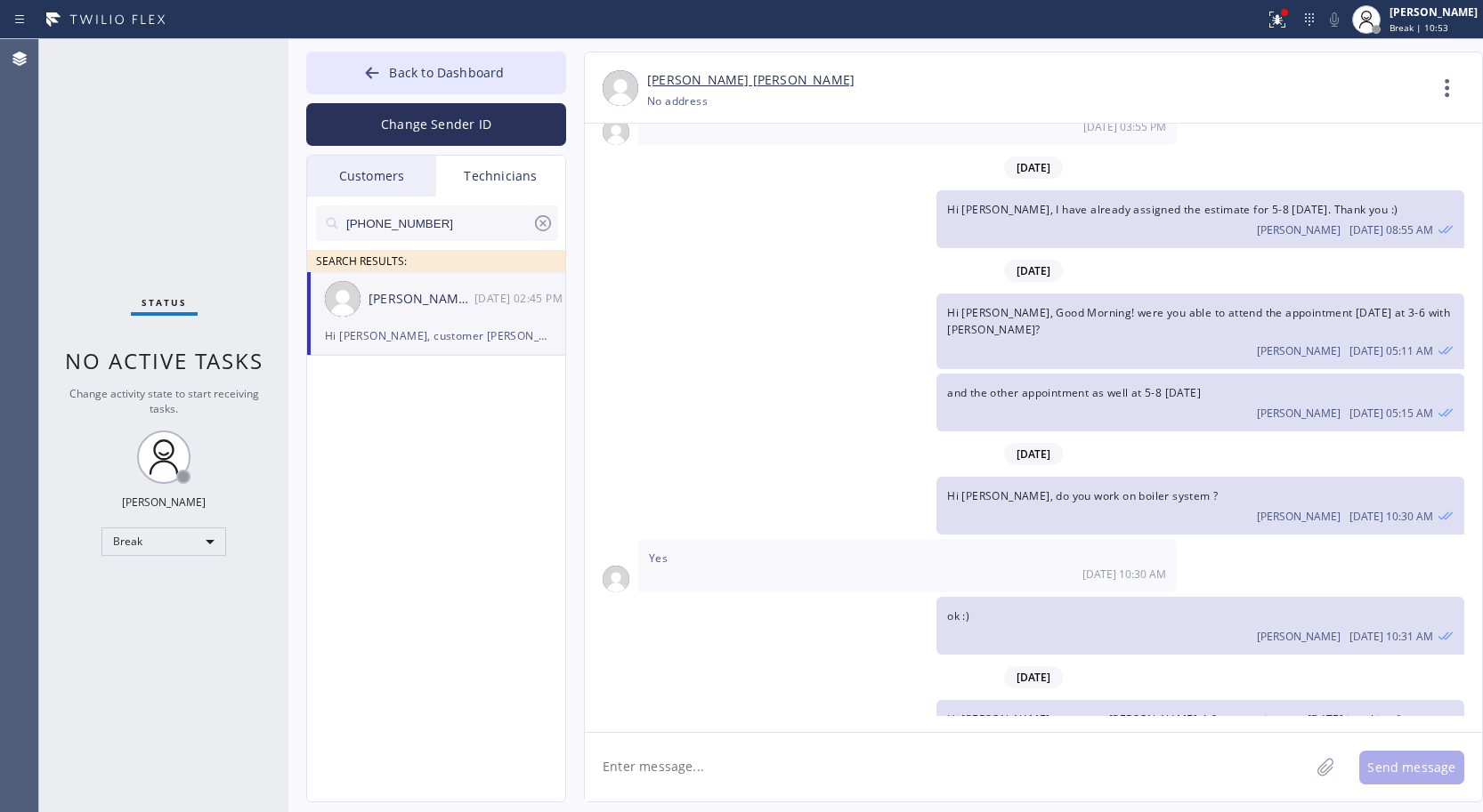
scroll to position [1804, 0]
click at [185, 535] on div "Break" at bounding box center [164, 542] width 124 height 29
click at [143, 612] on li "Unavailable" at bounding box center [163, 612] width 121 height 22
click at [1254, 78] on div "[PERSON_NAME] [PERSON_NAME]" at bounding box center [1036, 80] width 779 height 21
click at [780, 768] on textarea at bounding box center [947, 767] width 724 height 68
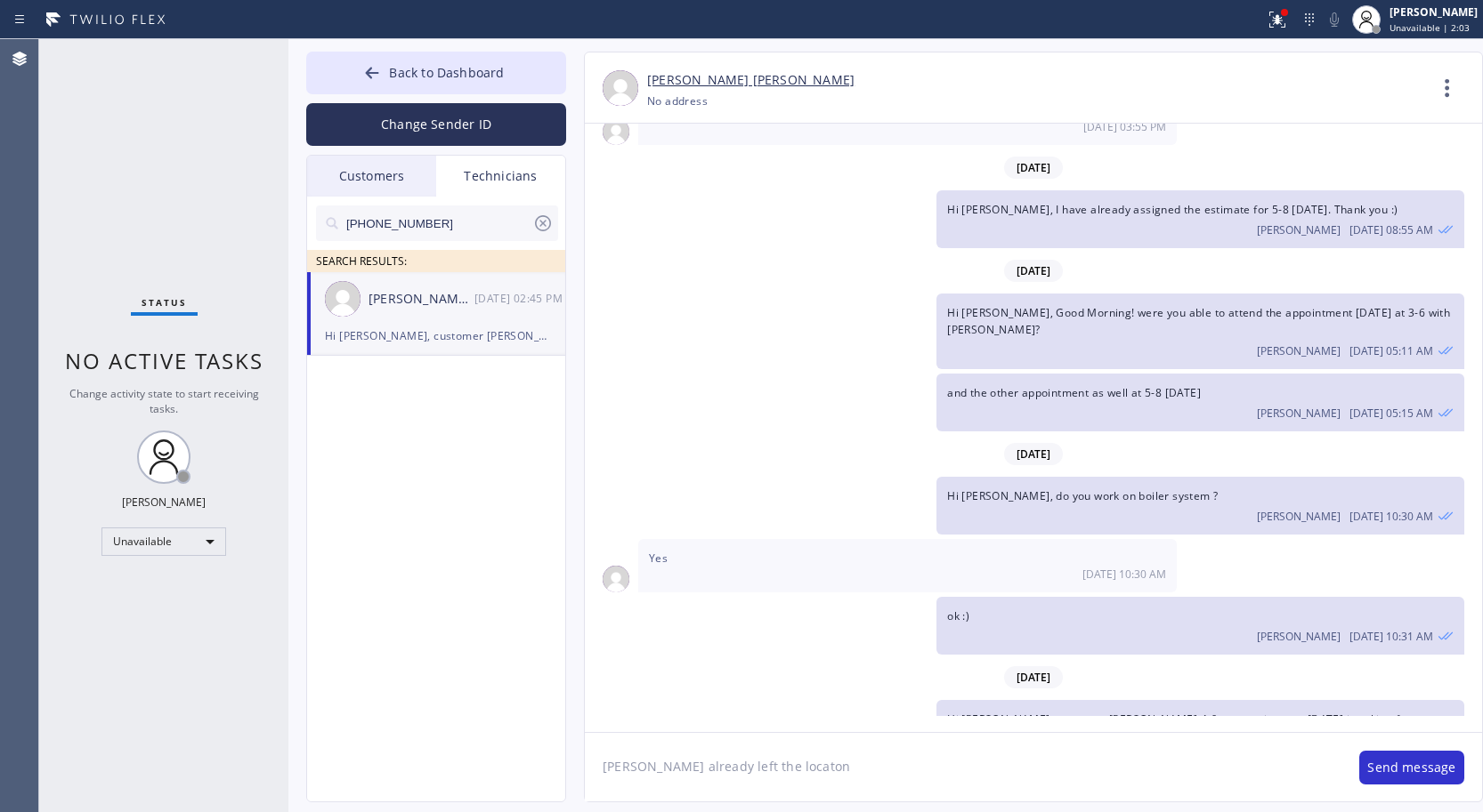
type textarea "[PERSON_NAME] already left the locaton."
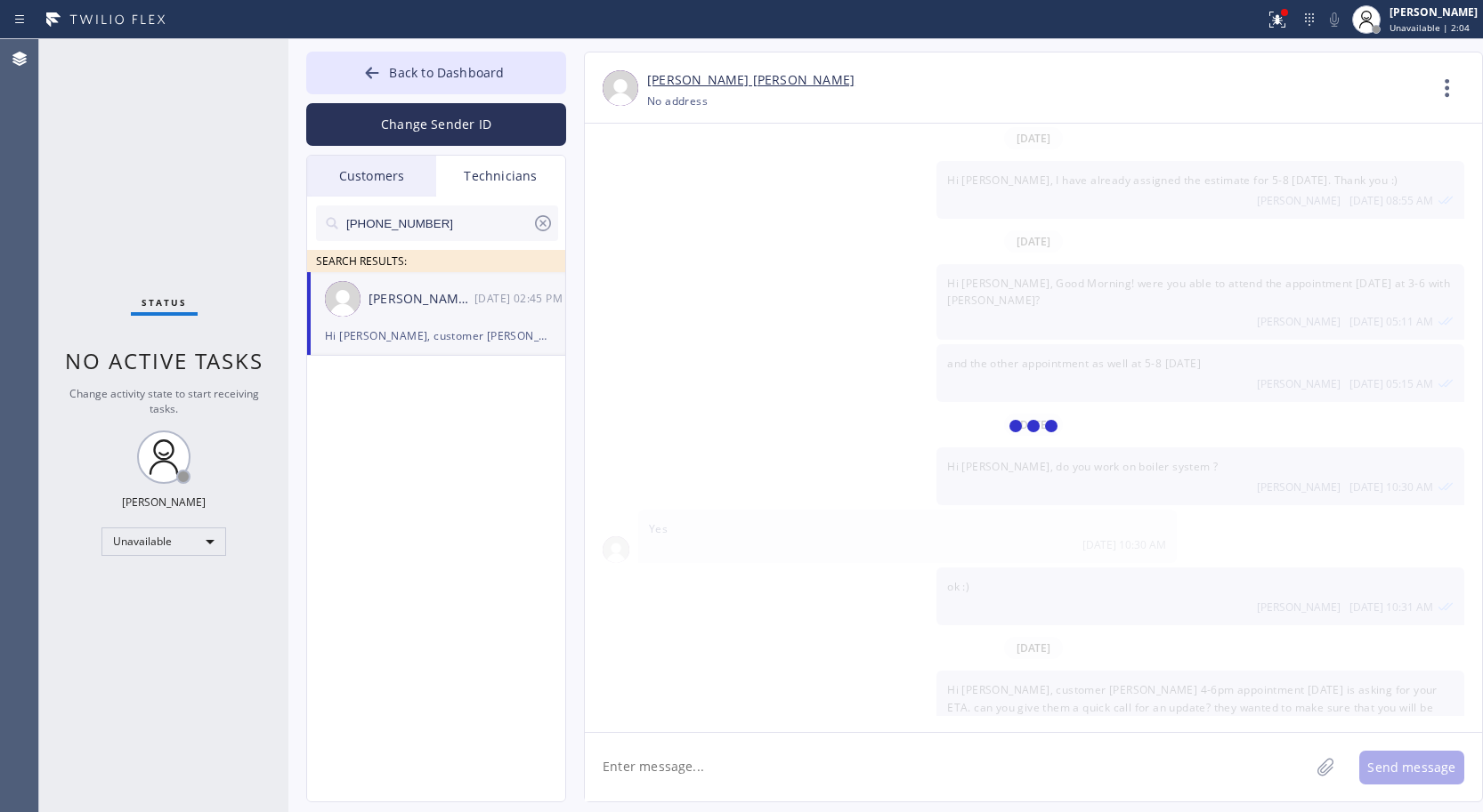
scroll to position [1896, 0]
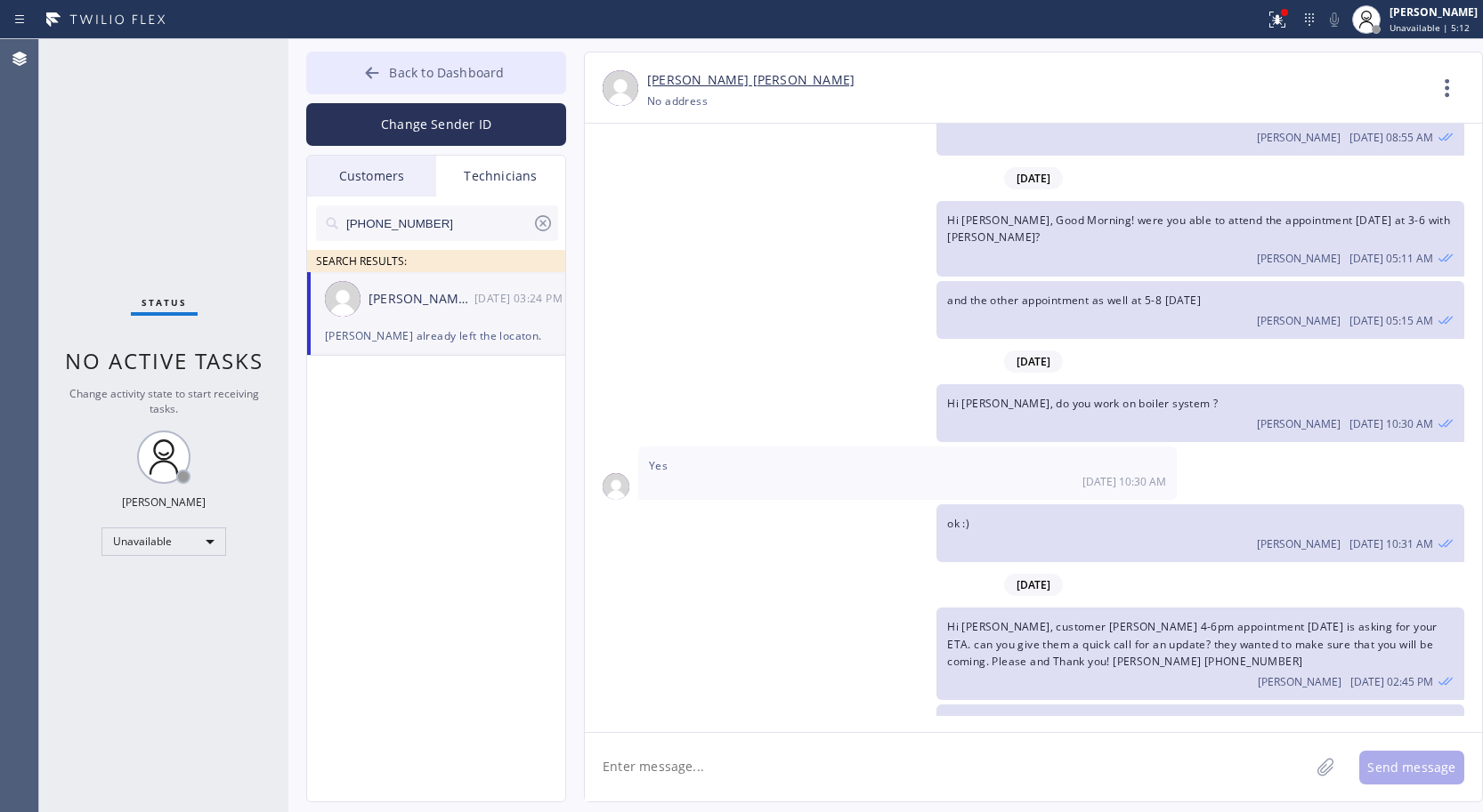
click at [399, 68] on span "Back to Dashboard" at bounding box center [446, 72] width 114 height 17
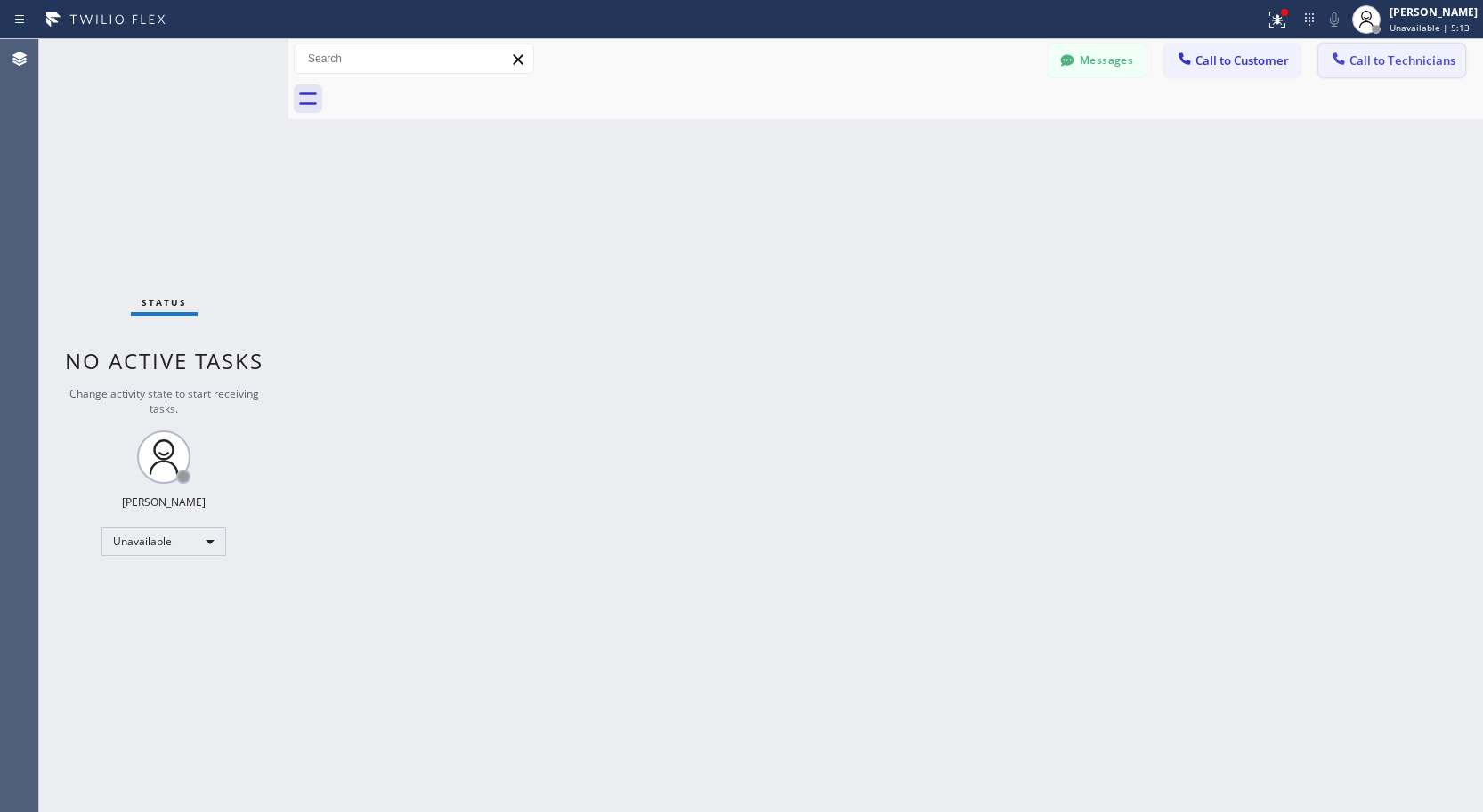
click at [1419, 58] on span "Call to Technicians" at bounding box center [1401, 60] width 106 height 16
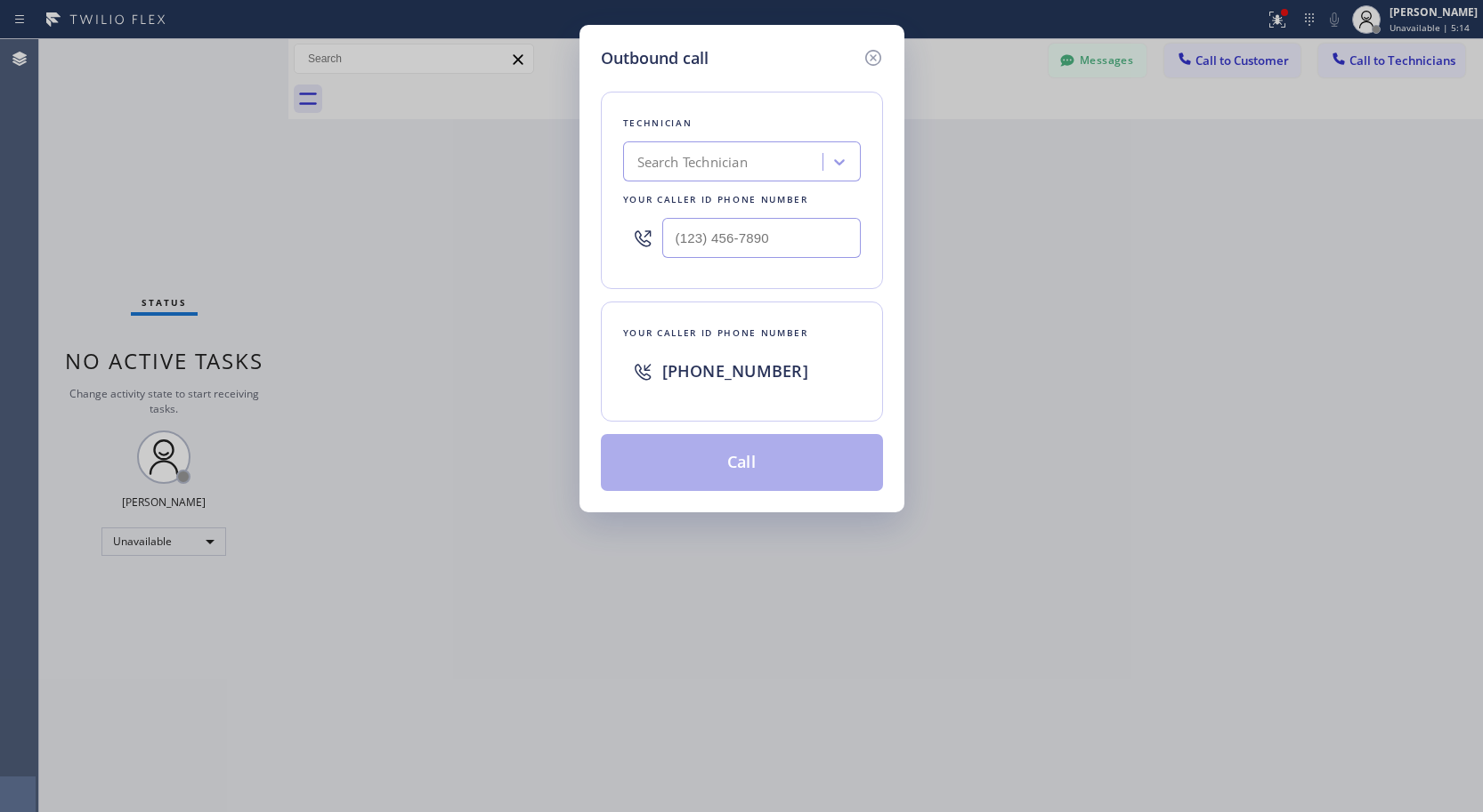
click at [733, 144] on div "Search Technician" at bounding box center [741, 161] width 238 height 40
type input "[PERSON_NAME]"
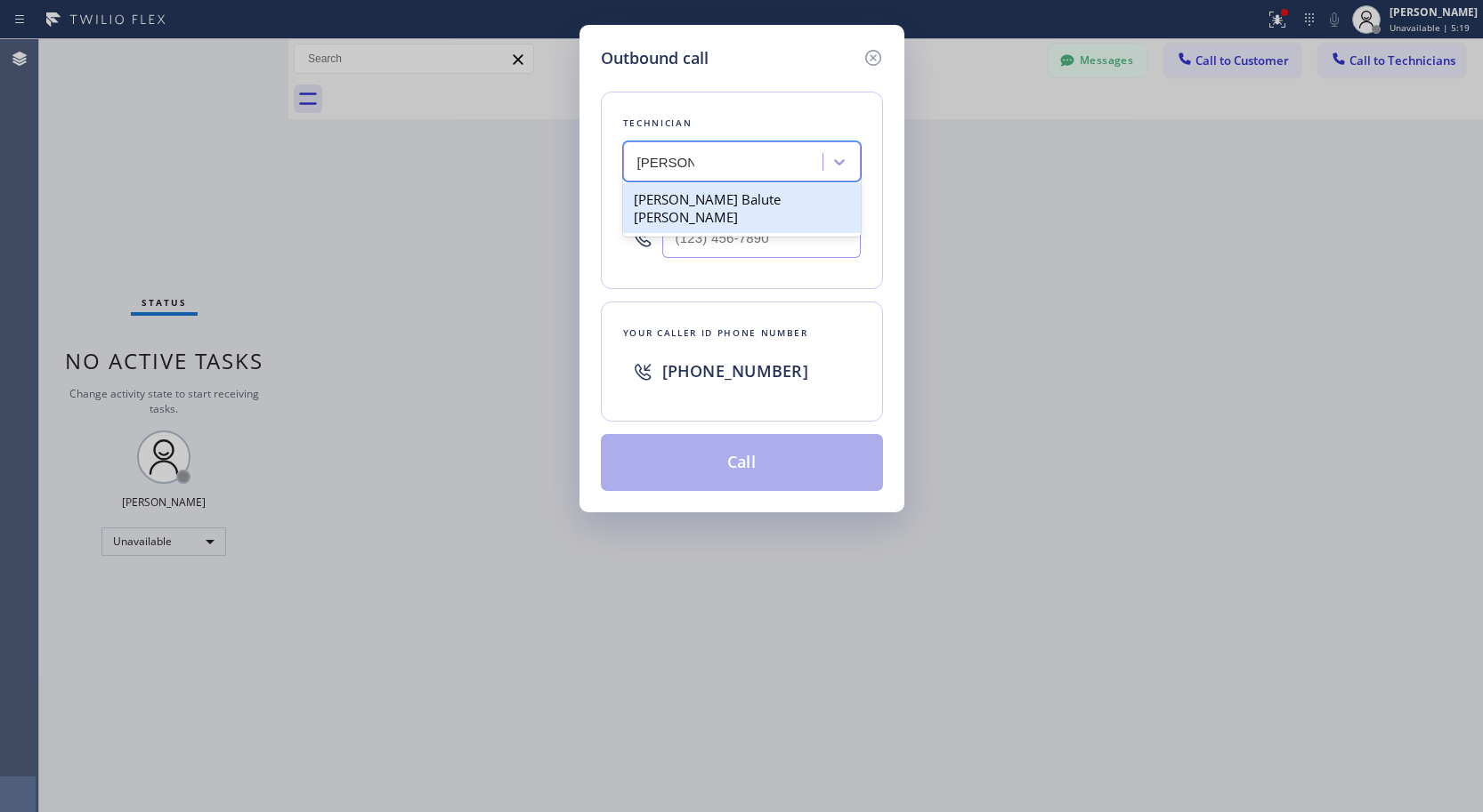
click at [739, 197] on div "[PERSON_NAME] Balute [PERSON_NAME]" at bounding box center [741, 208] width 238 height 50
type input "[PHONE_NUMBER]"
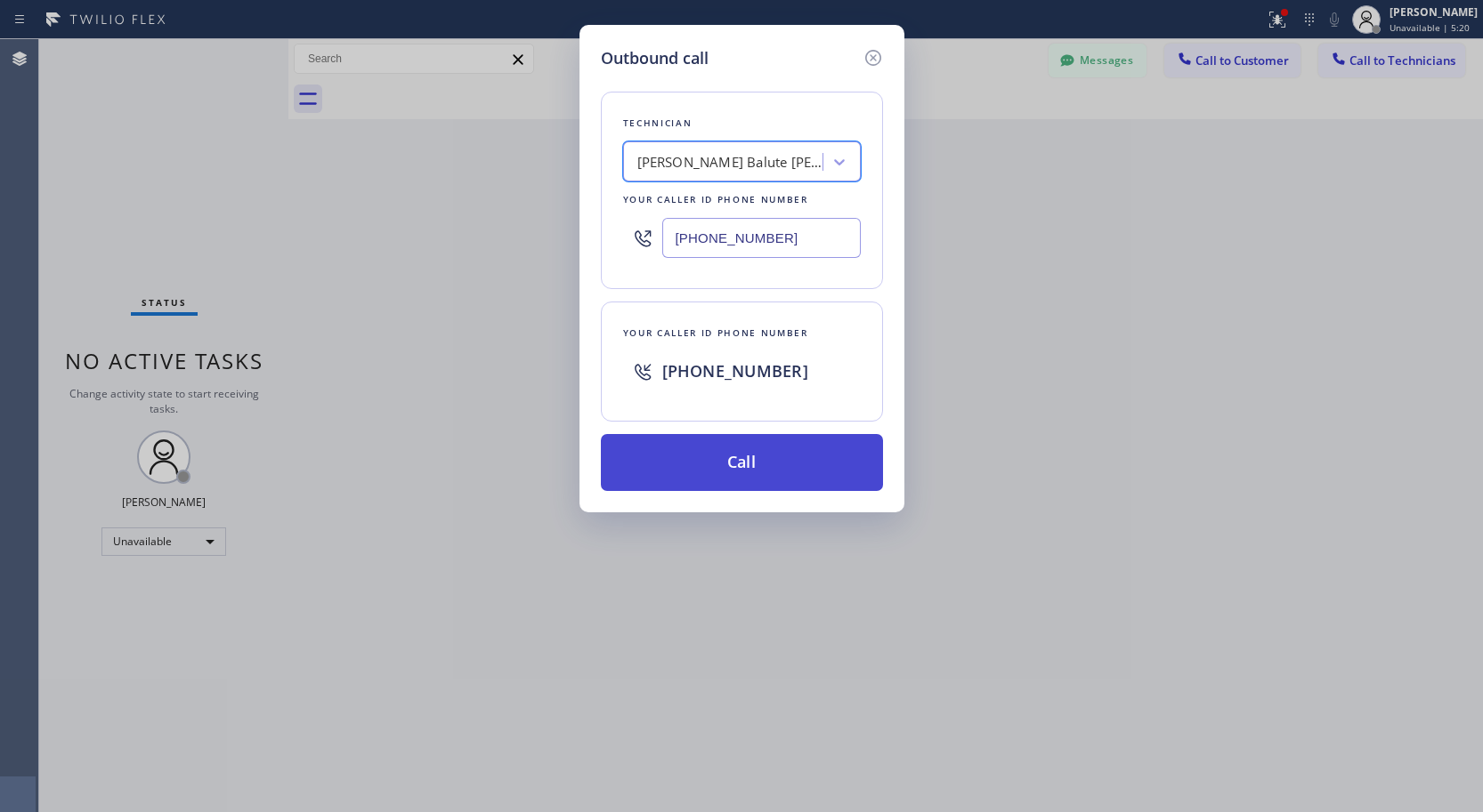
click at [779, 468] on button "Call" at bounding box center [742, 463] width 282 height 57
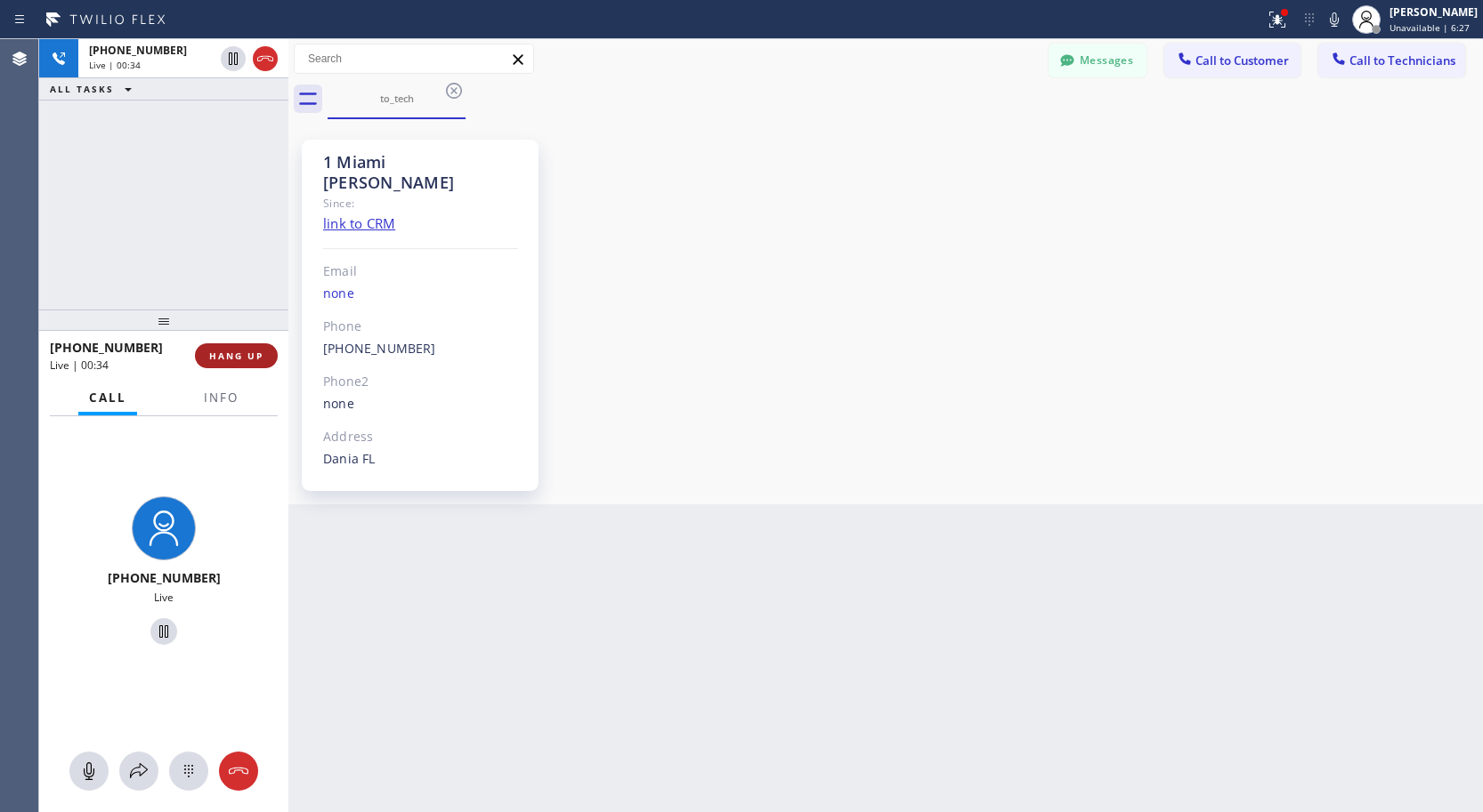
click at [258, 360] on span "HANG UP" at bounding box center [236, 355] width 54 height 13
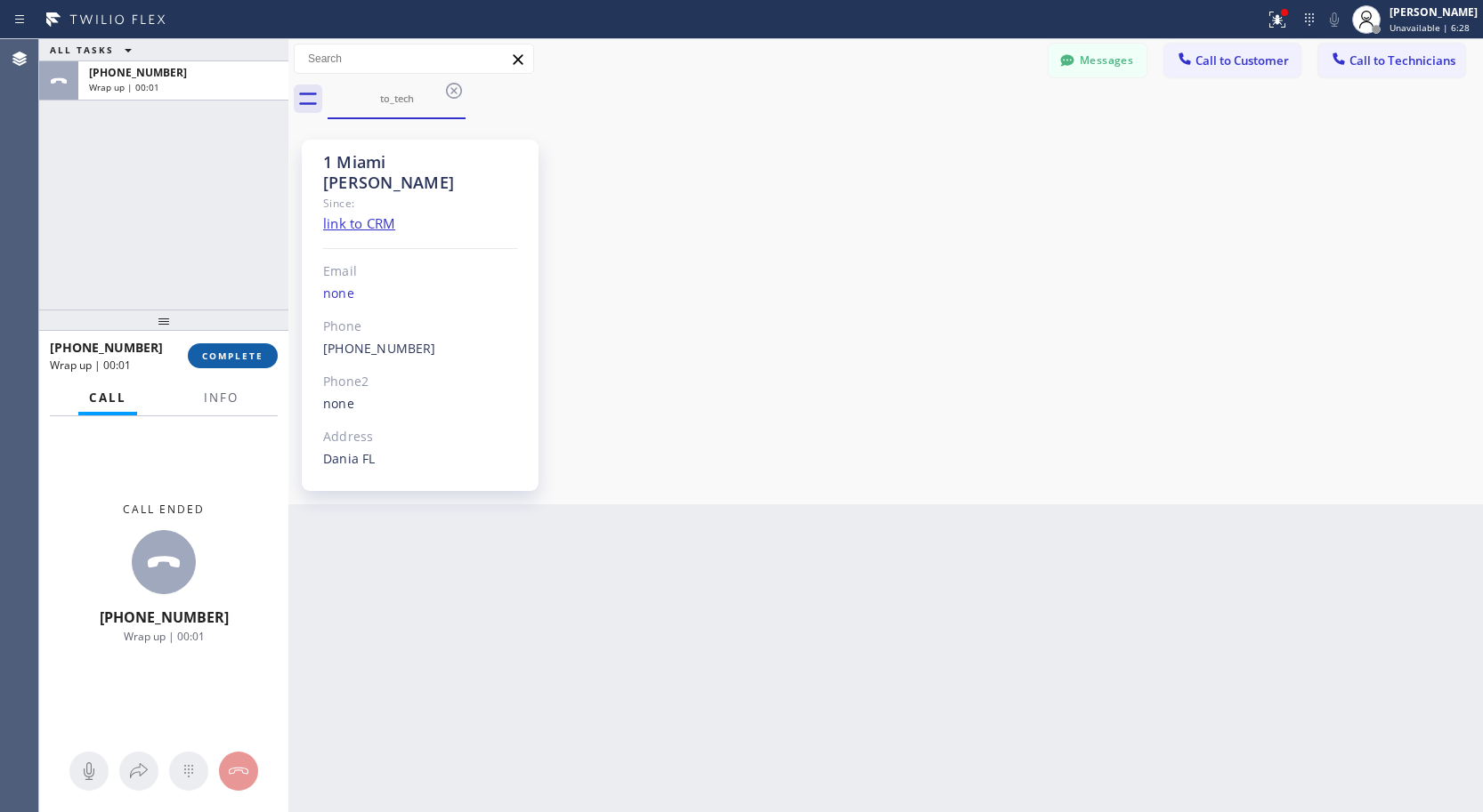
click at [238, 357] on span "COMPLETE" at bounding box center [233, 355] width 61 height 13
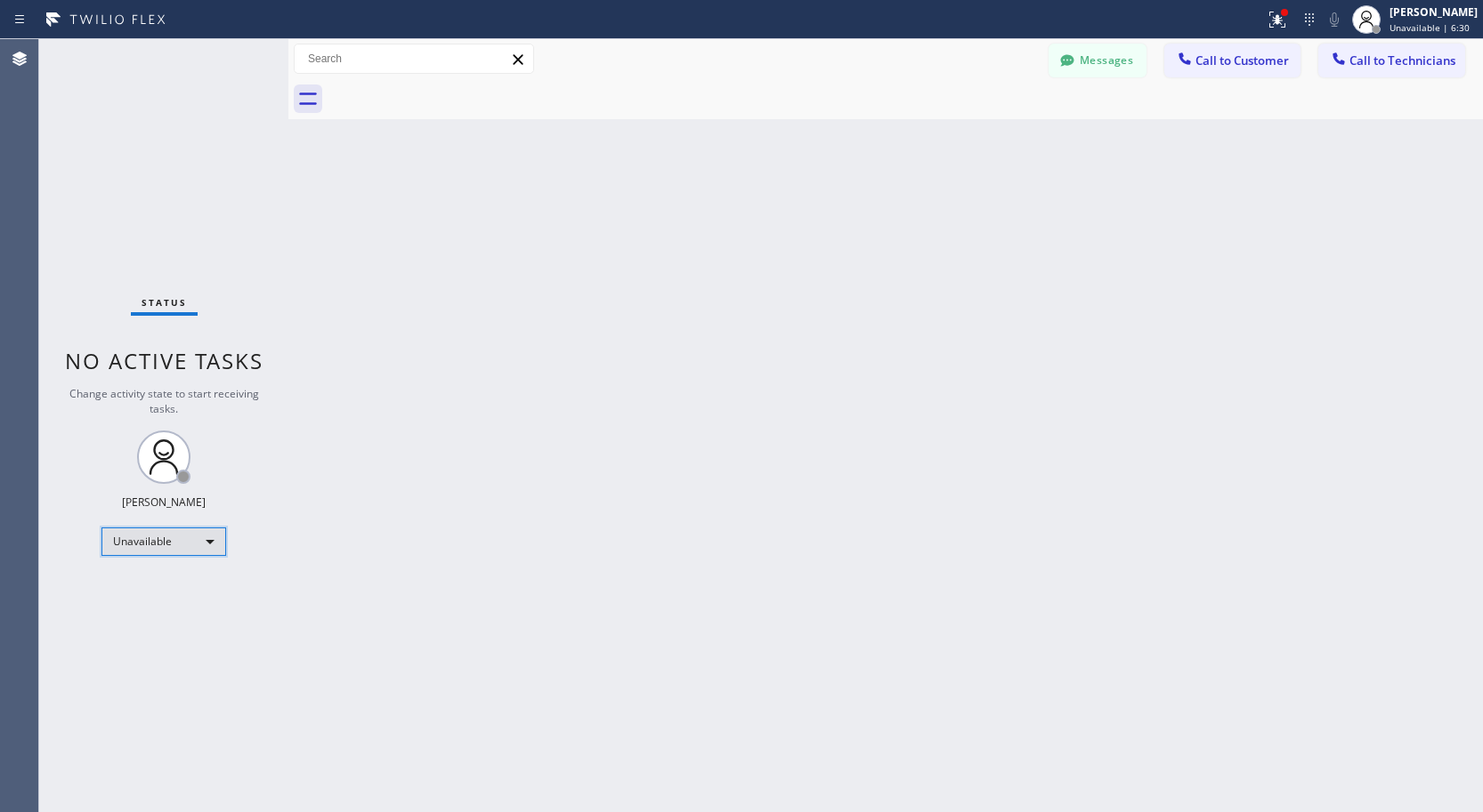
click at [178, 533] on div "Unavailable" at bounding box center [164, 542] width 124 height 29
click at [168, 589] on li "Available" at bounding box center [163, 589] width 121 height 22
click at [639, 332] on div "Back to Dashboard Change Sender ID Customers Technicians AC [PERSON_NAME] [DATE…" at bounding box center [885, 426] width 1194 height 774
click at [1082, 68] on button "Messages" at bounding box center [1096, 60] width 98 height 34
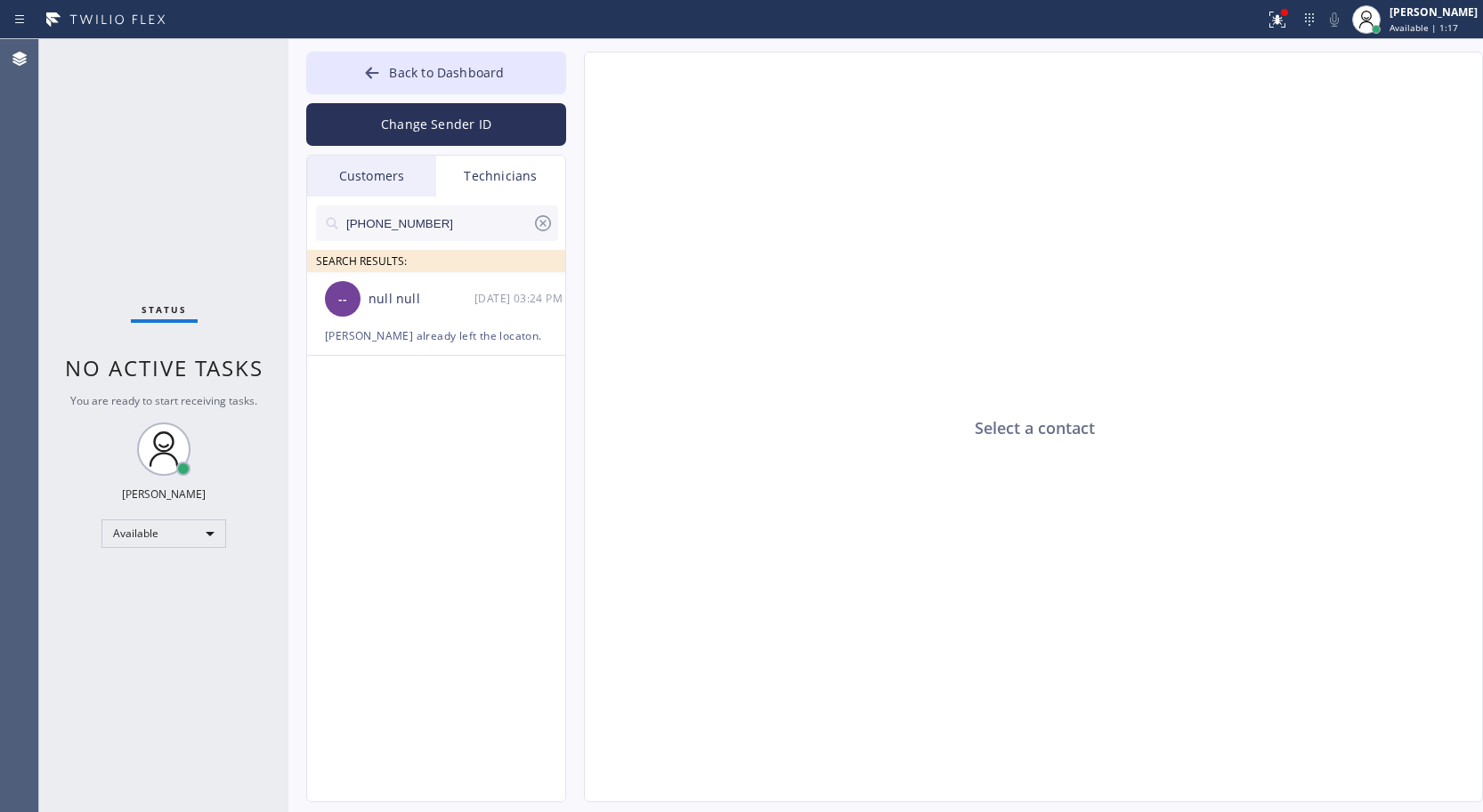
click at [545, 224] on icon at bounding box center [543, 223] width 16 height 16
click at [475, 224] on input "text" at bounding box center [451, 223] width 213 height 36
type input "[PERSON_NAME]"
click at [419, 307] on div "[PERSON_NAME] Balute [PERSON_NAME]" at bounding box center [420, 299] width 106 height 21
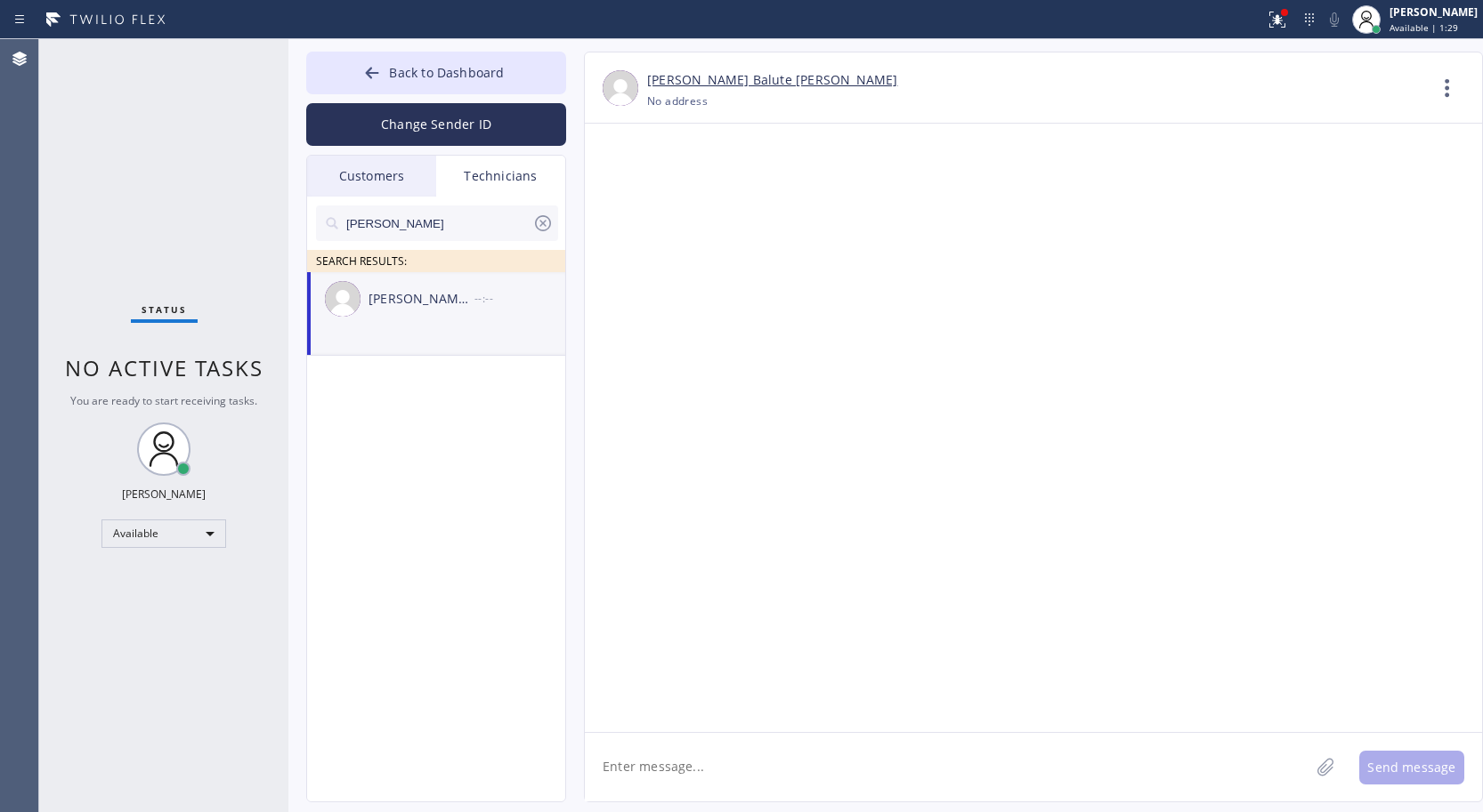
click at [658, 766] on textarea at bounding box center [947, 767] width 724 height 68
click at [745, 768] on textarea "Hi [PERSON_NAME], This is Lyra dispatcher." at bounding box center [963, 767] width 757 height 68
click at [851, 762] on textarea "Hi [PERSON_NAME], This is Lyra a dispatcher." at bounding box center [963, 767] width 757 height 68
type textarea "Hi [PERSON_NAME], This is Lyra a dispatcher. I am checking about an update with…"
click at [1450, 765] on button "Send message" at bounding box center [1411, 768] width 105 height 34
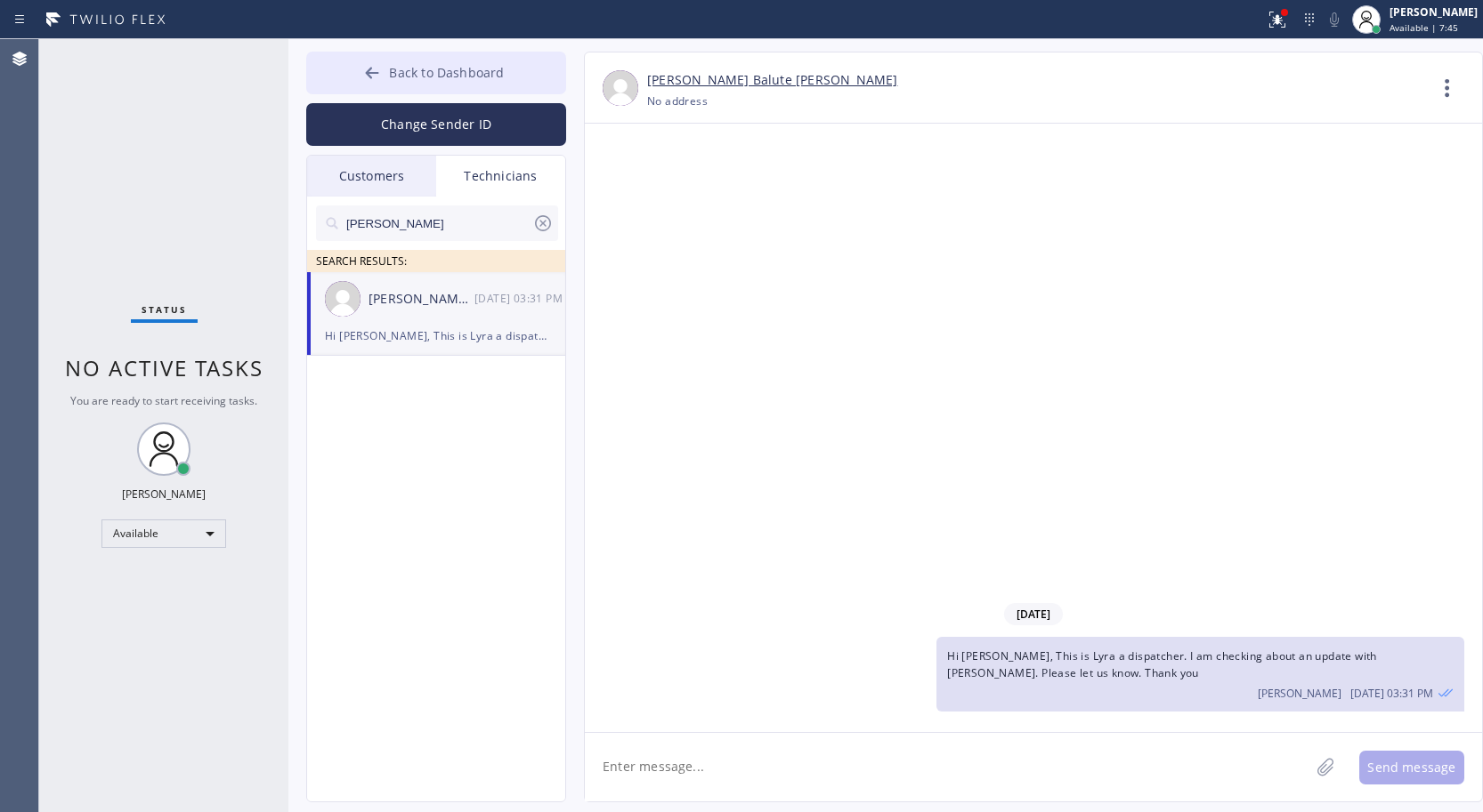
click at [403, 82] on button "Back to Dashboard" at bounding box center [435, 72] width 260 height 42
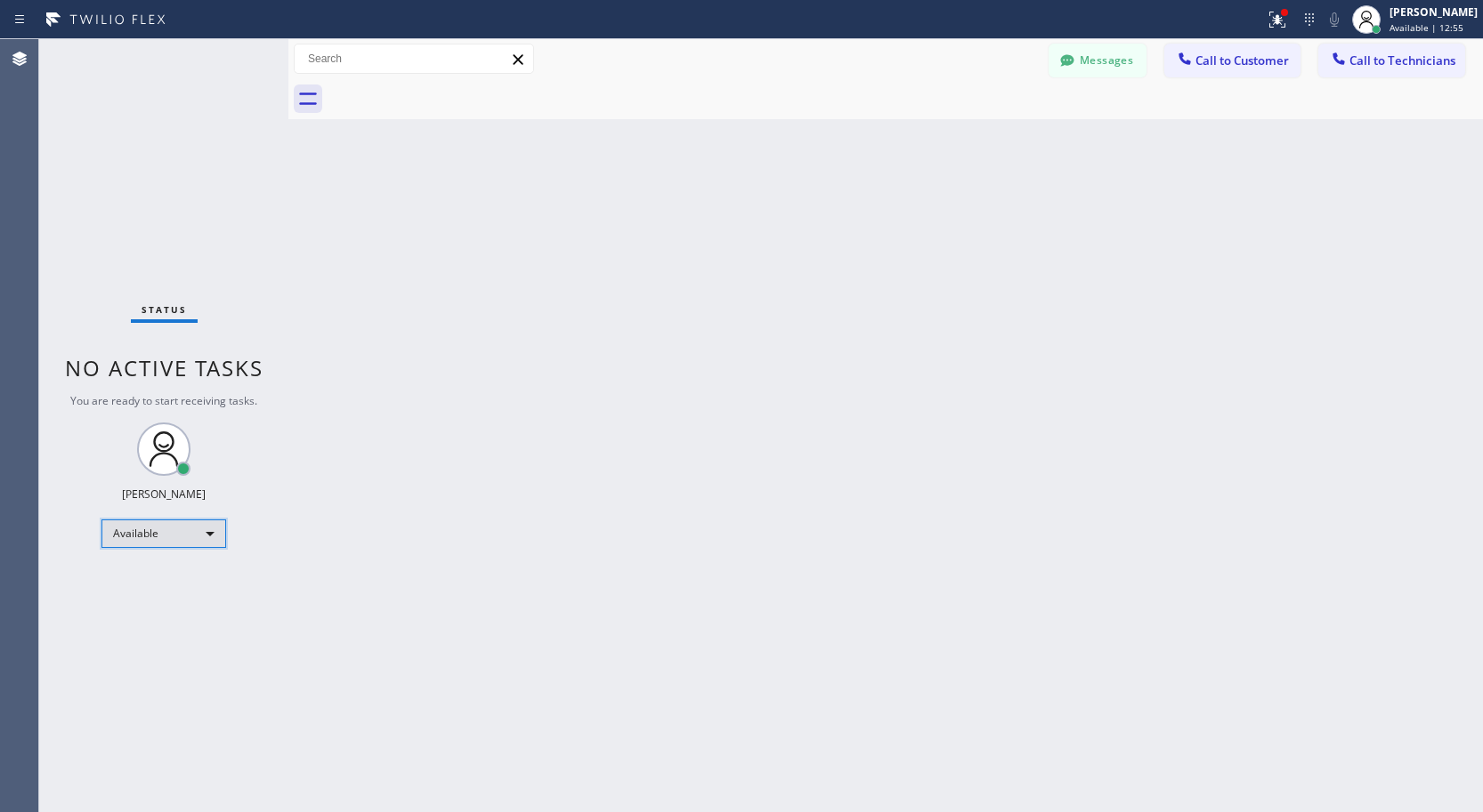
click at [130, 540] on div "Available" at bounding box center [164, 534] width 124 height 29
click at [141, 615] on ul "Offline Available Unavailable Break" at bounding box center [163, 592] width 122 height 88
click at [148, 604] on li "Unavailable" at bounding box center [163, 604] width 121 height 22
click at [146, 545] on div "Unavailable" at bounding box center [164, 542] width 124 height 29
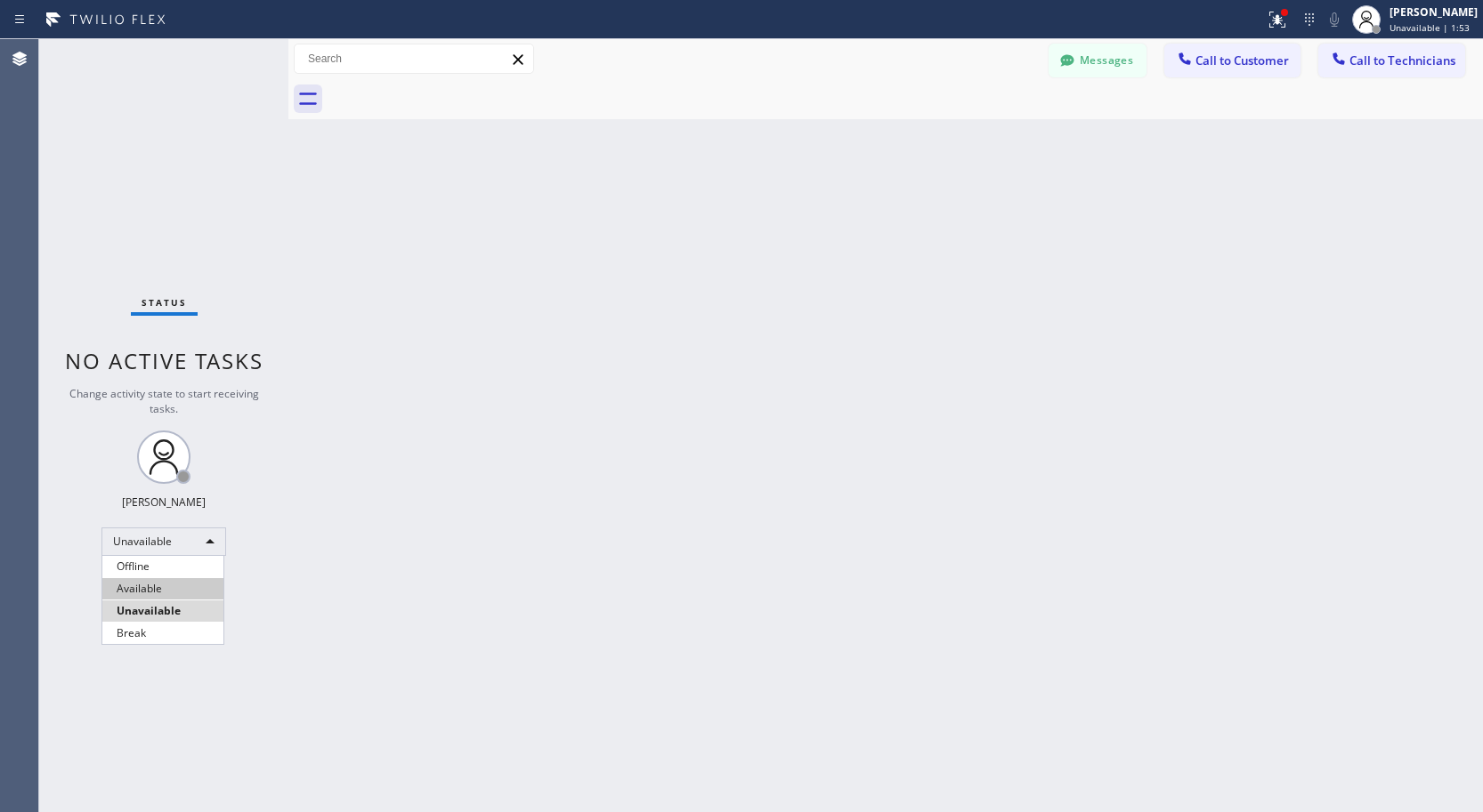
click at [165, 589] on li "Available" at bounding box center [163, 589] width 121 height 22
